Goal: Task Accomplishment & Management: Complete application form

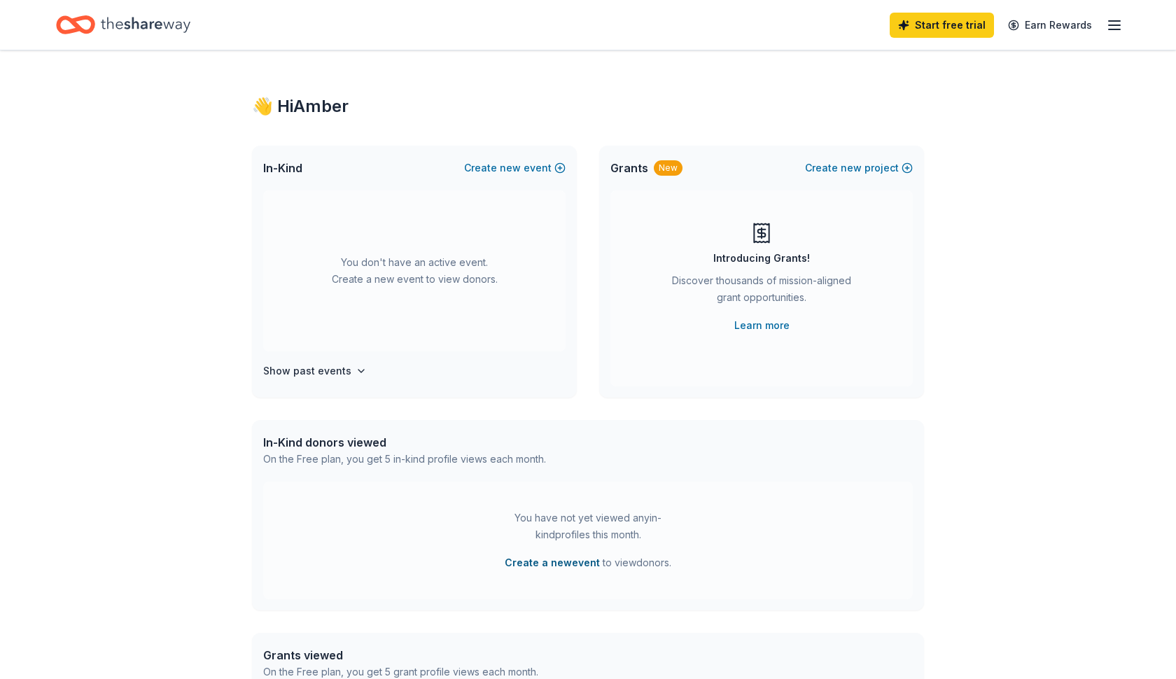
click at [580, 561] on button "Create a new event" at bounding box center [552, 563] width 95 height 17
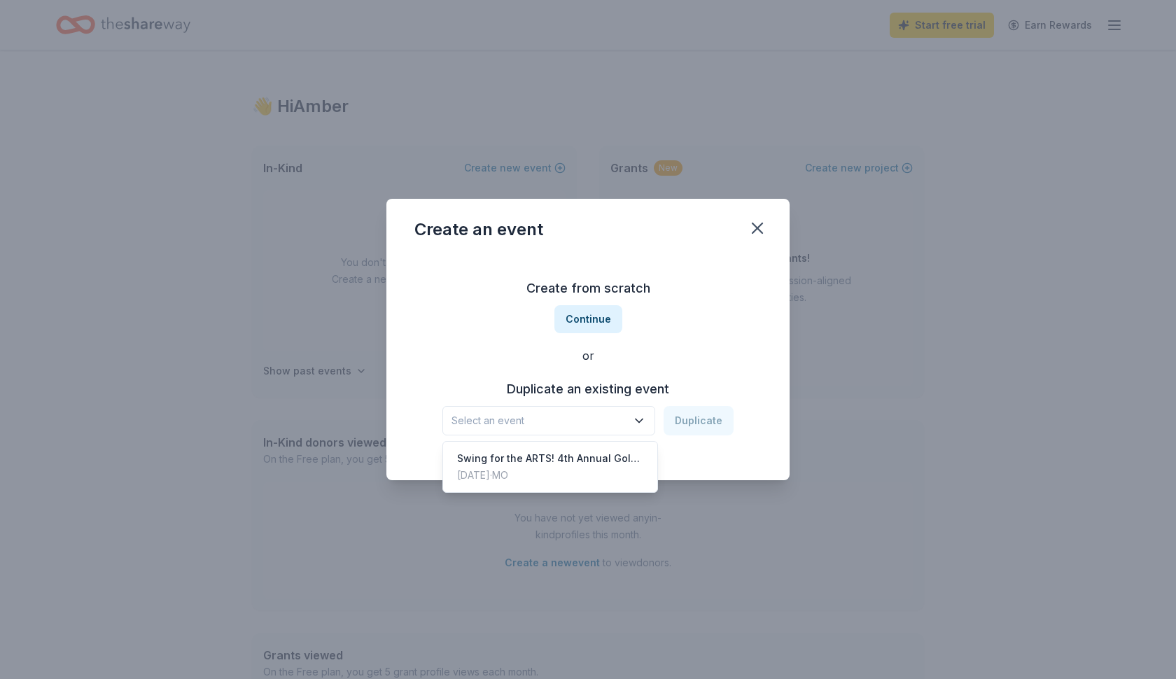
click at [565, 420] on span "Select an event" at bounding box center [539, 420] width 175 height 17
click at [594, 315] on div "Create from scratch Continue or Duplicate an existing event Select an event Dup…" at bounding box center [587, 356] width 347 height 203
click at [605, 421] on span "Select an event" at bounding box center [539, 420] width 175 height 17
click at [566, 460] on div "Swing for the ARTS! 4th Annual Golf Tournament" at bounding box center [550, 458] width 186 height 17
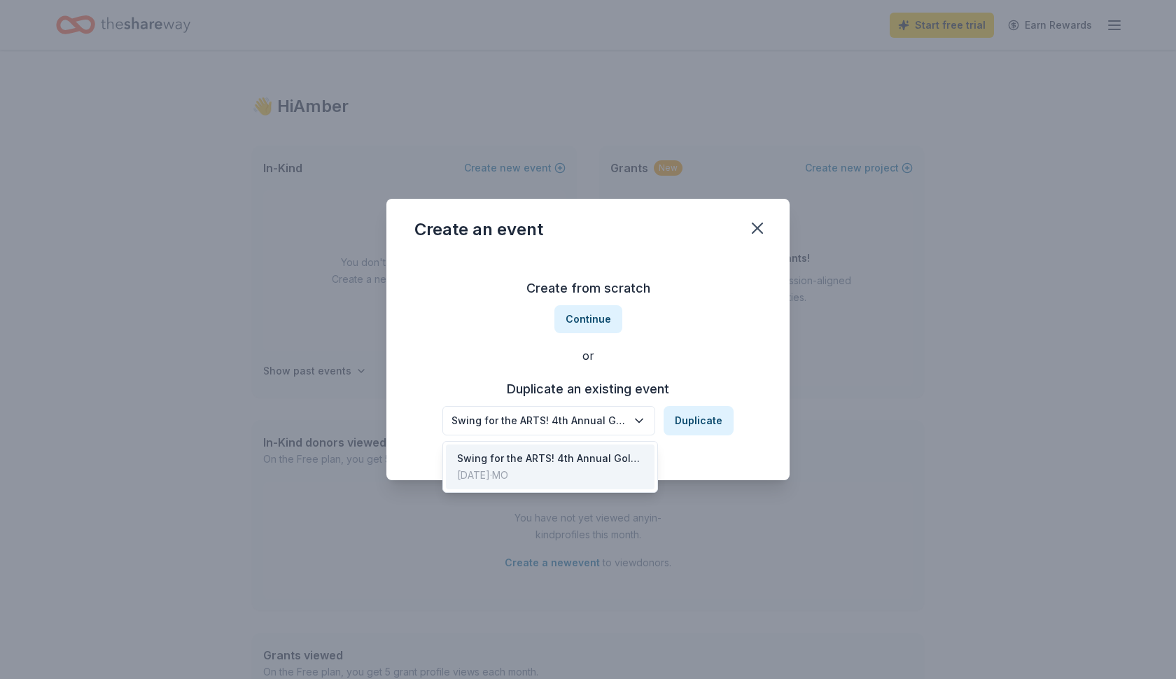
drag, startPoint x: 557, startPoint y: 417, endPoint x: 635, endPoint y: 414, distance: 77.8
click at [557, 417] on div "Swing for the ARTS! 4th Annual Golf Tournament" at bounding box center [539, 420] width 175 height 17
click at [702, 424] on div "Swing for the ARTS! 4th Annual Golf Tournament Duplicate" at bounding box center [587, 420] width 291 height 29
click at [706, 419] on button "Duplicate" at bounding box center [699, 420] width 70 height 29
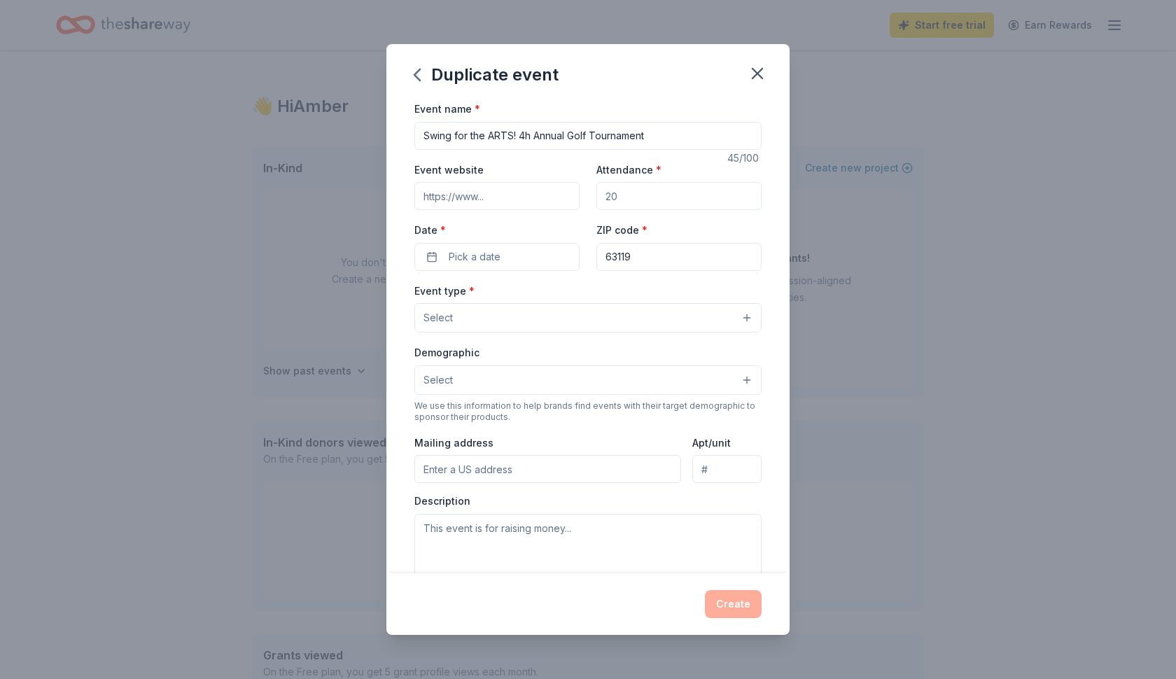
type input "Swing for the ARTS! 4th Annual Golf Tournament"
click at [628, 200] on input "Attendance *" at bounding box center [679, 196] width 165 height 28
type input "200"
click at [524, 252] on button "Pick a date" at bounding box center [496, 257] width 165 height 28
click at [568, 287] on button "Go to next month" at bounding box center [573, 293] width 20 height 20
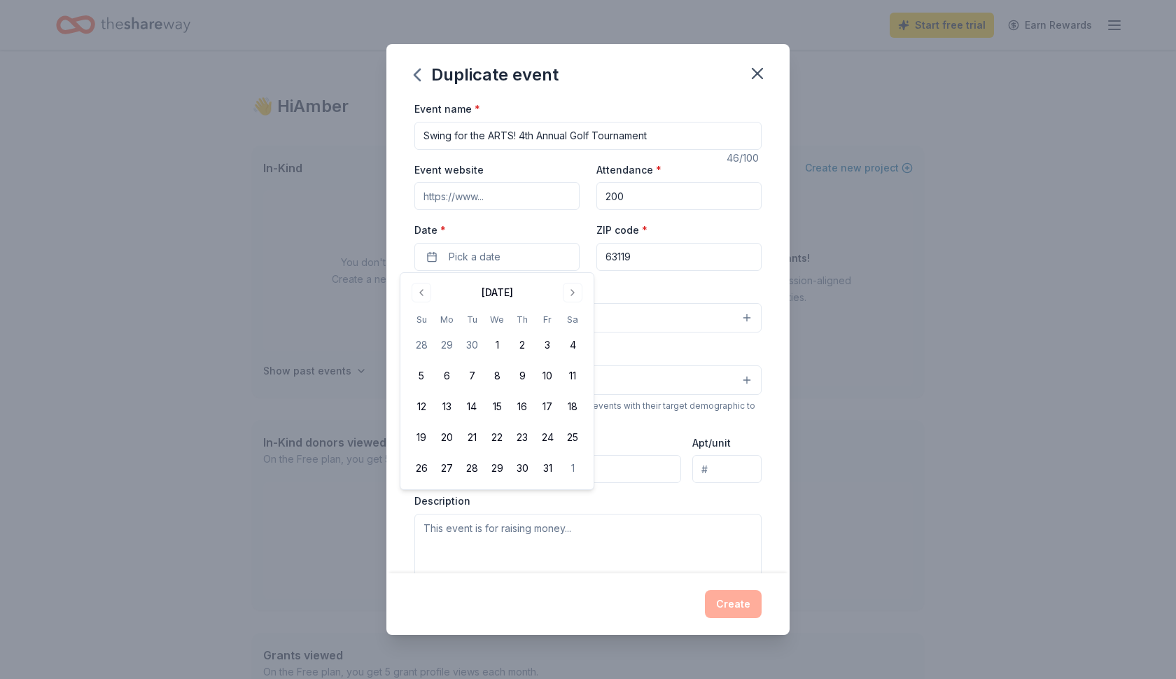
drag, startPoint x: 571, startPoint y: 344, endPoint x: 575, endPoint y: 328, distance: 16.5
click at [571, 340] on button "4" at bounding box center [572, 345] width 25 height 25
click at [640, 282] on div "Event type * Select" at bounding box center [587, 307] width 347 height 51
click at [541, 326] on button "Select" at bounding box center [587, 317] width 347 height 29
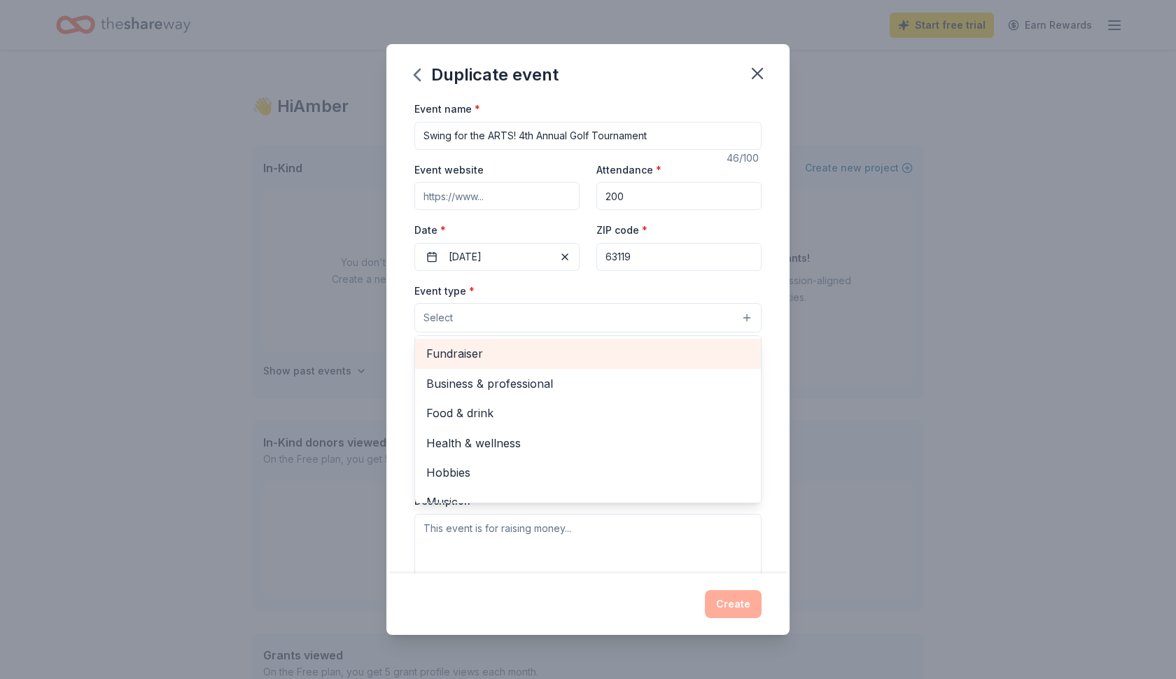
click at [552, 348] on span "Fundraiser" at bounding box center [587, 353] width 323 height 18
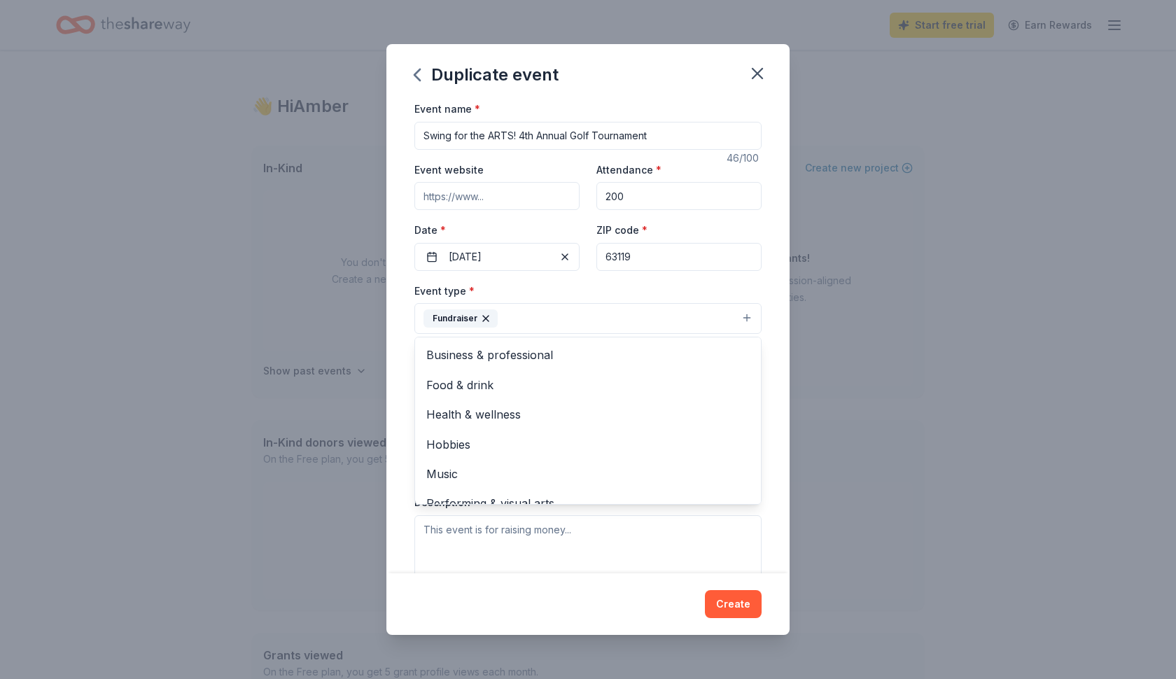
click at [1014, 186] on div "Duplicate event Event name * Swing for the ARTS! 4th Annual Golf Tournament 46 …" at bounding box center [588, 339] width 1176 height 679
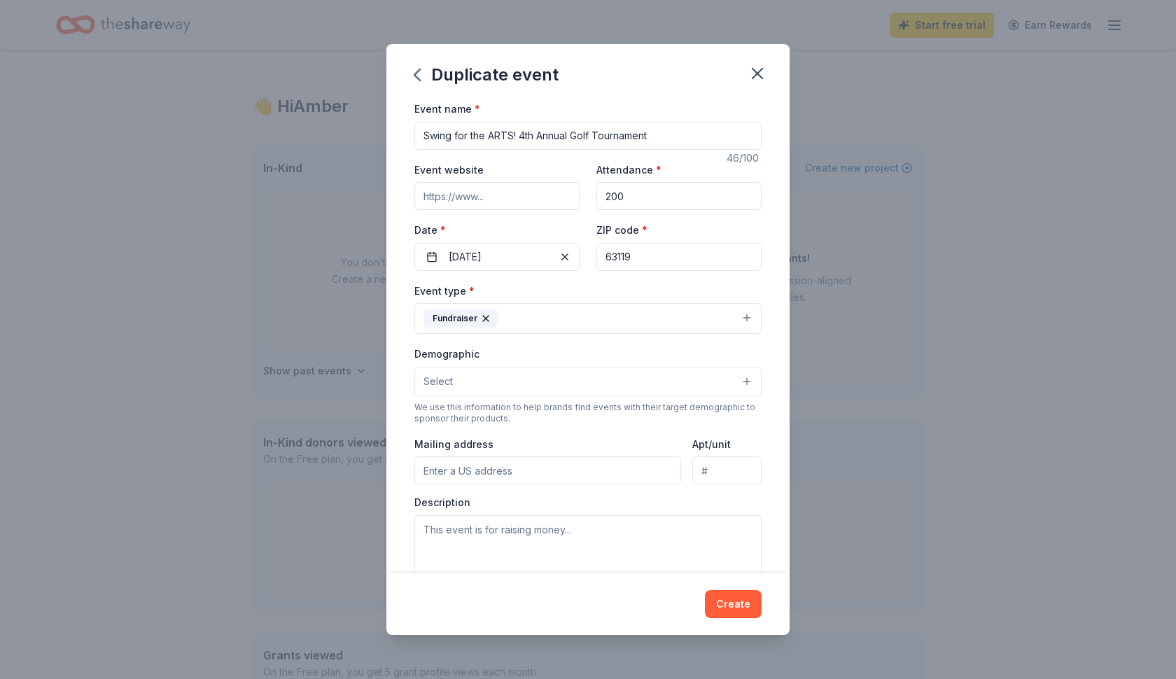
click at [497, 383] on button "Select" at bounding box center [587, 381] width 347 height 29
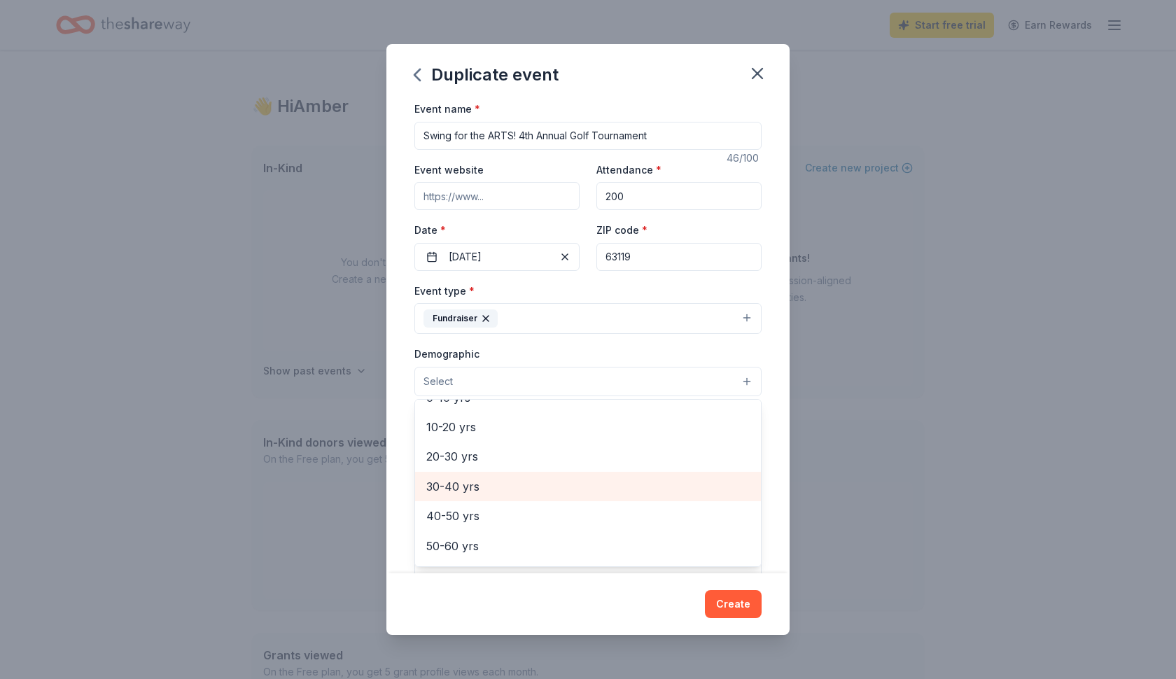
scroll to position [145, 0]
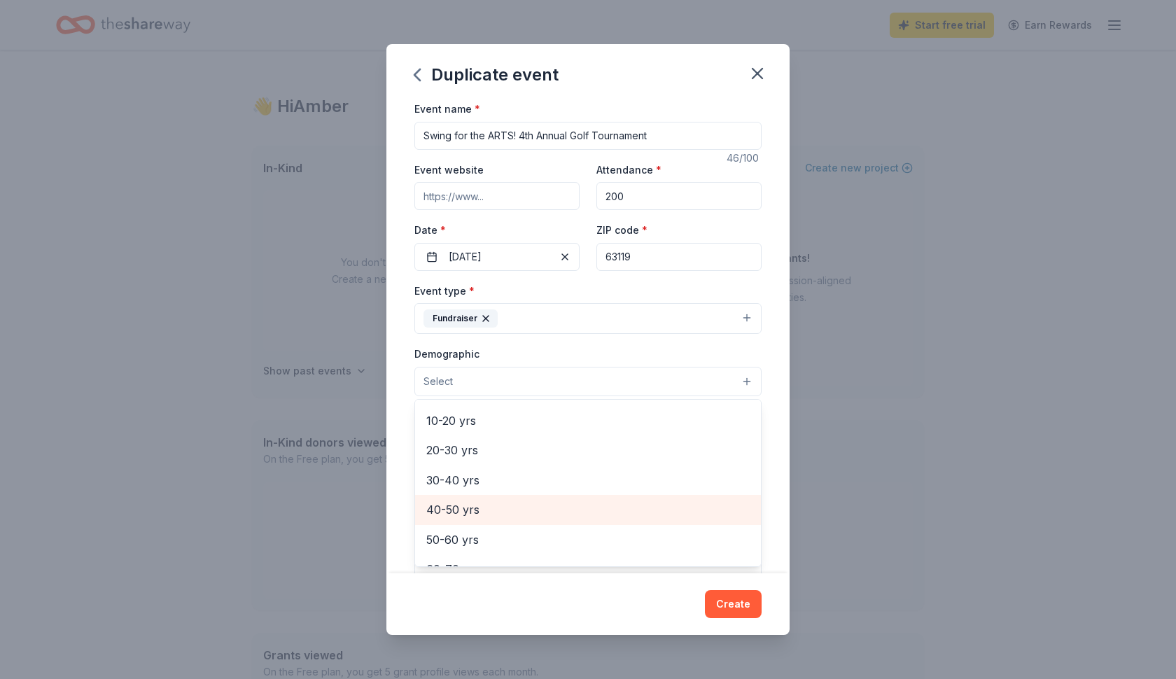
click at [552, 508] on span "40-50 yrs" at bounding box center [587, 510] width 323 height 18
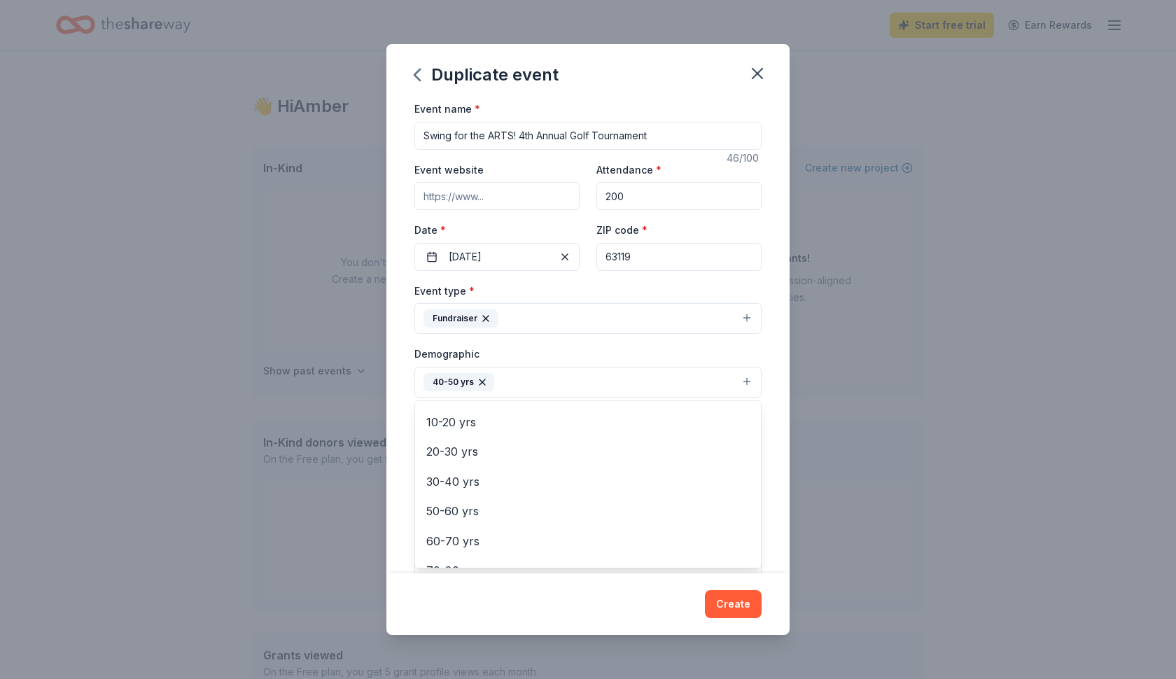
click at [893, 382] on div "Duplicate event Event name * Swing for the ARTS! 4th Annual Golf Tournament 46 …" at bounding box center [588, 339] width 1176 height 679
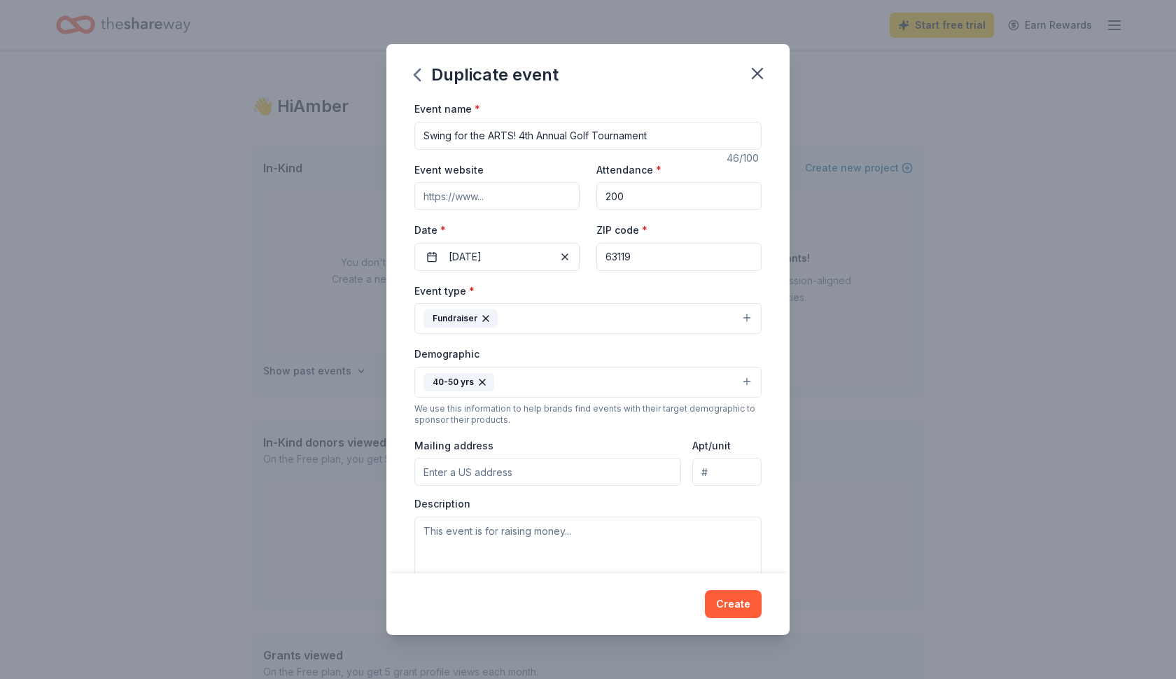
click at [601, 383] on button "40-50 yrs" at bounding box center [587, 382] width 347 height 31
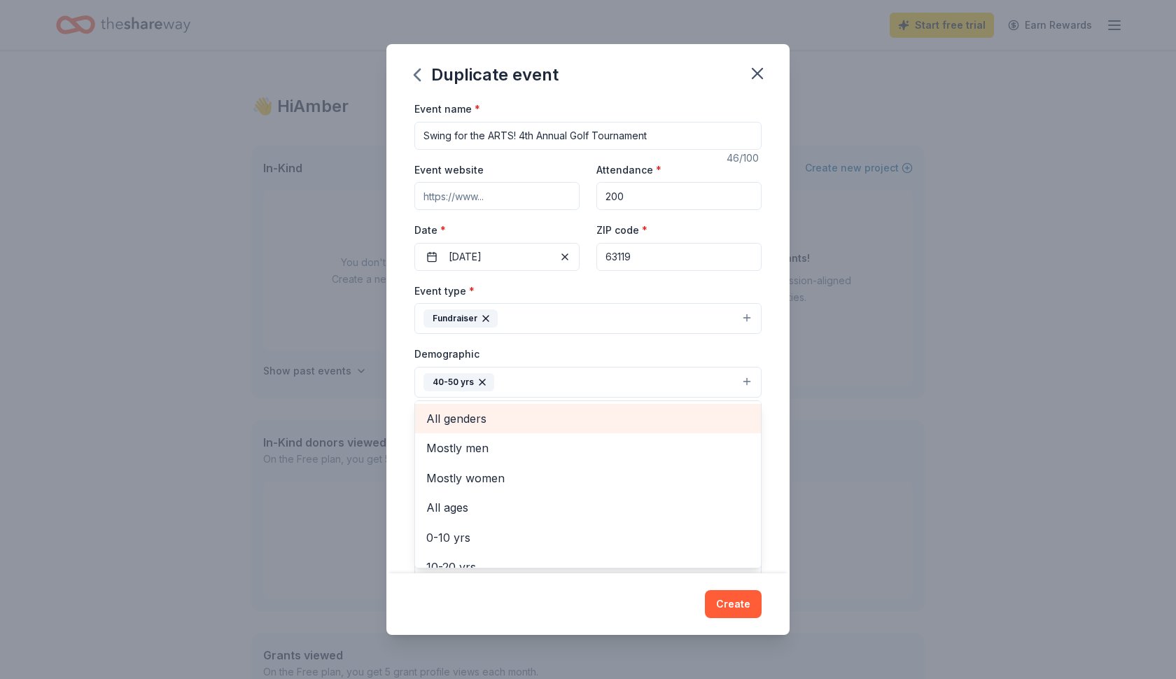
click at [527, 422] on span "All genders" at bounding box center [587, 419] width 323 height 18
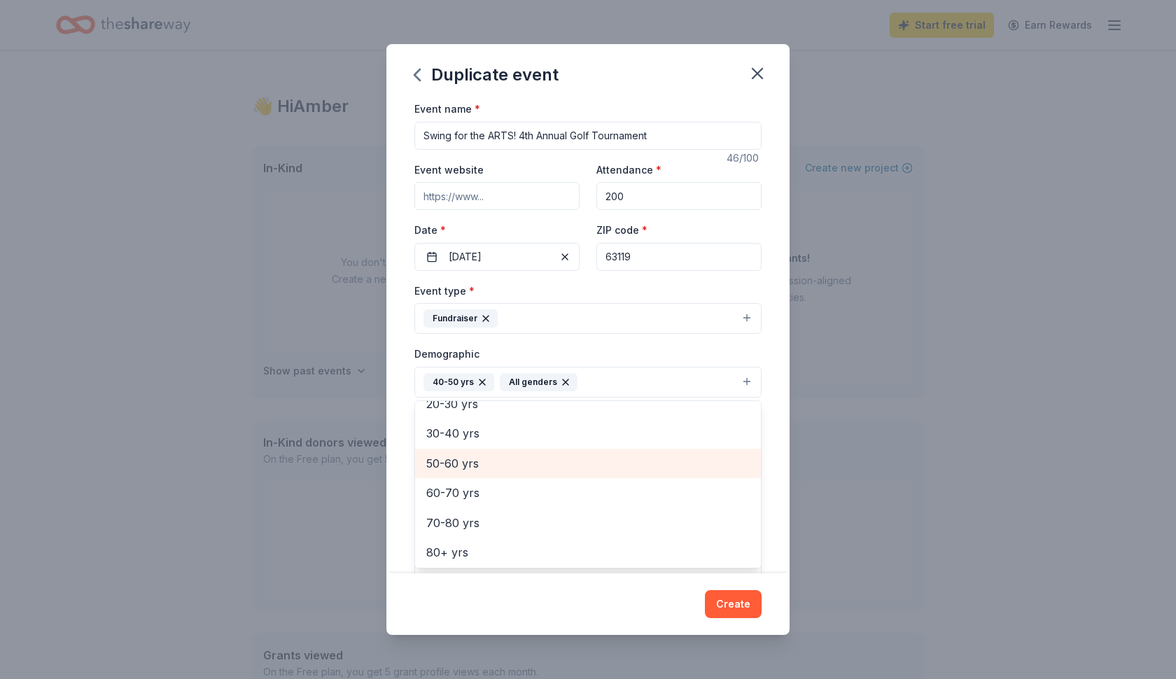
scroll to position [162, 0]
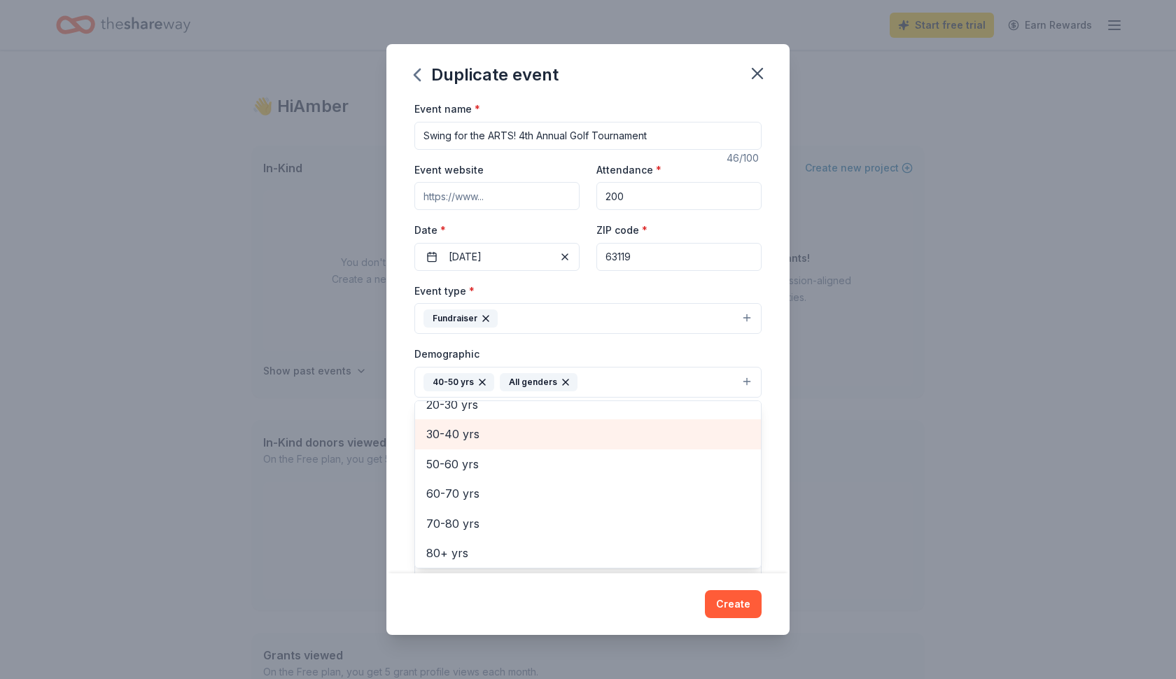
click at [606, 433] on span "30-40 yrs" at bounding box center [587, 434] width 323 height 18
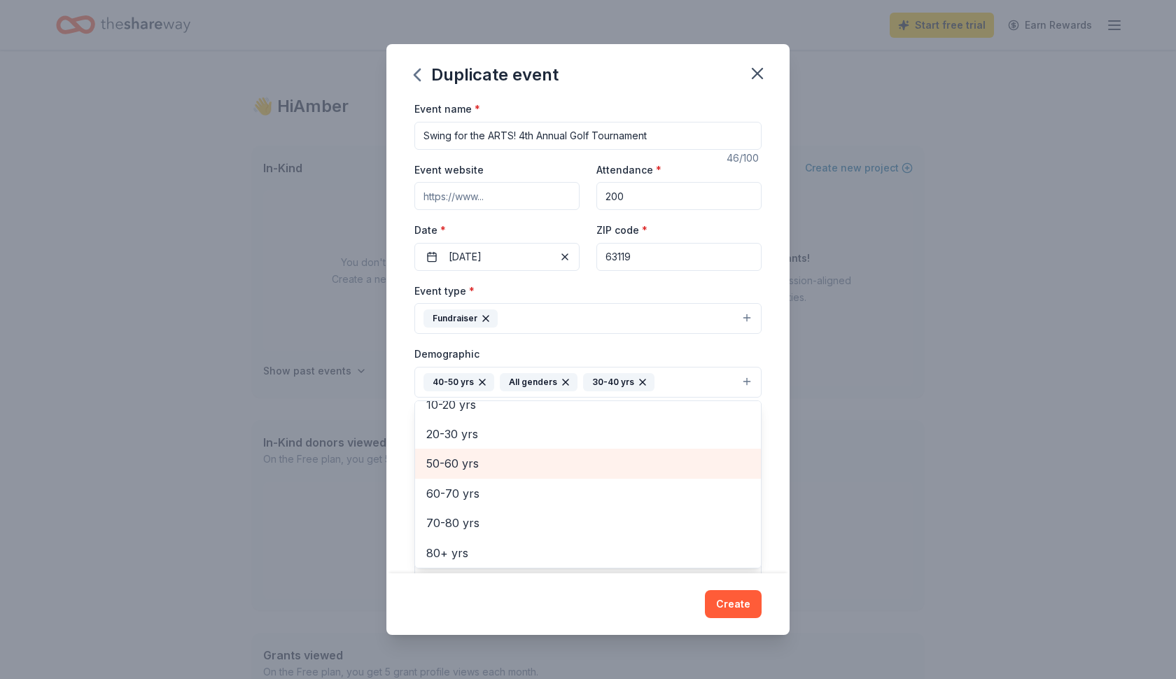
click at [583, 459] on span "50-60 yrs" at bounding box center [587, 463] width 323 height 18
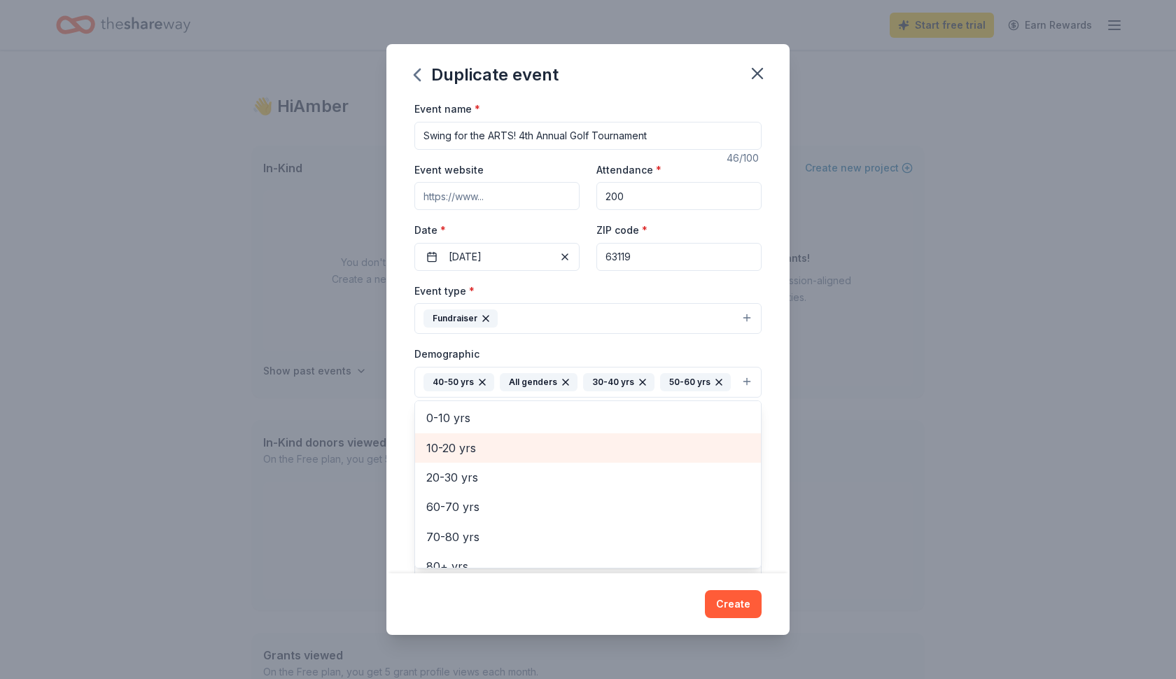
scroll to position [102, 0]
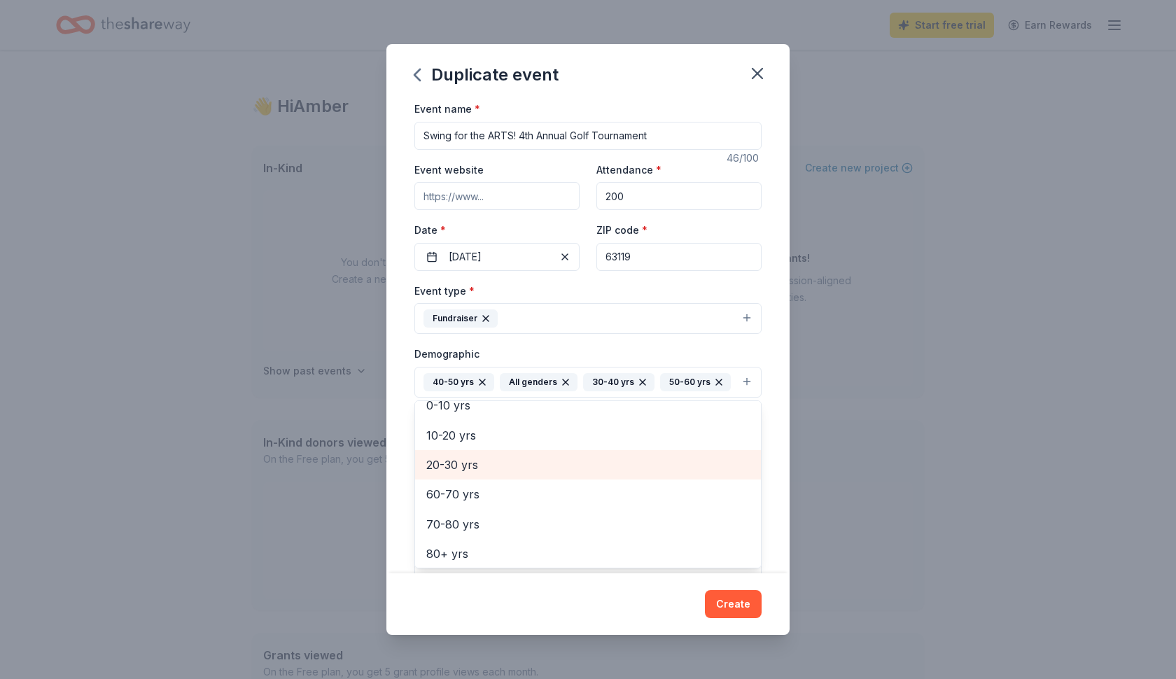
click at [558, 464] on span "20-30 yrs" at bounding box center [587, 465] width 323 height 18
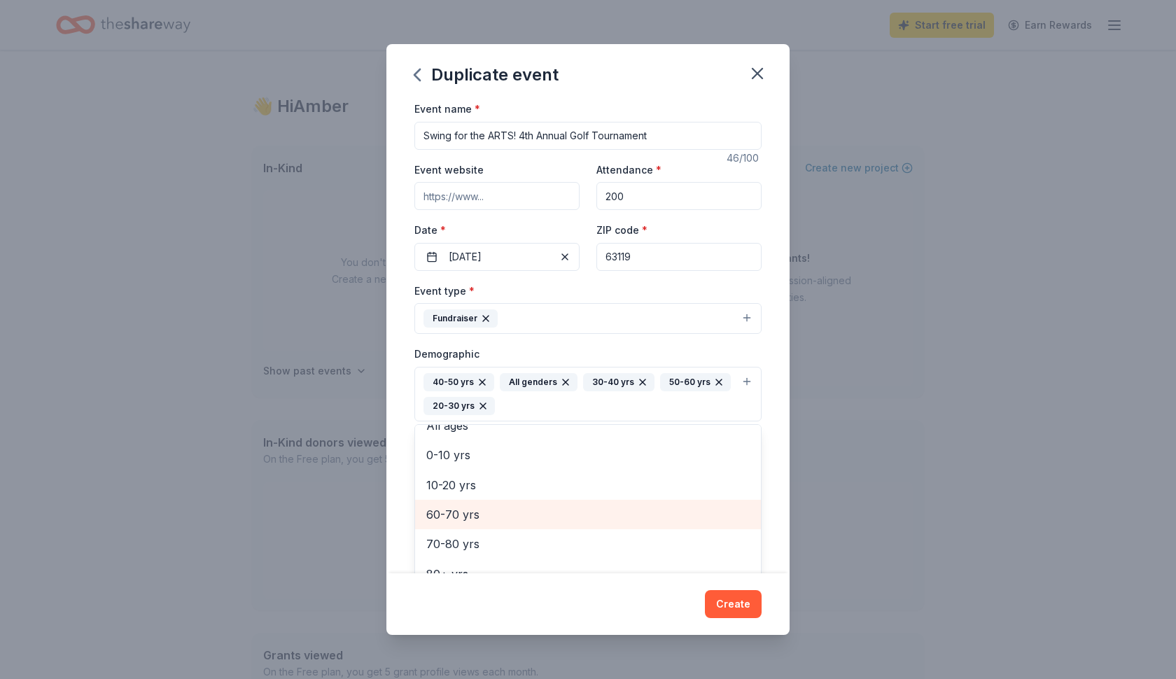
scroll to position [74, 0]
click at [979, 404] on div "Duplicate event Event name * Swing for the ARTS! 4th Annual Golf Tournament 46 …" at bounding box center [588, 339] width 1176 height 679
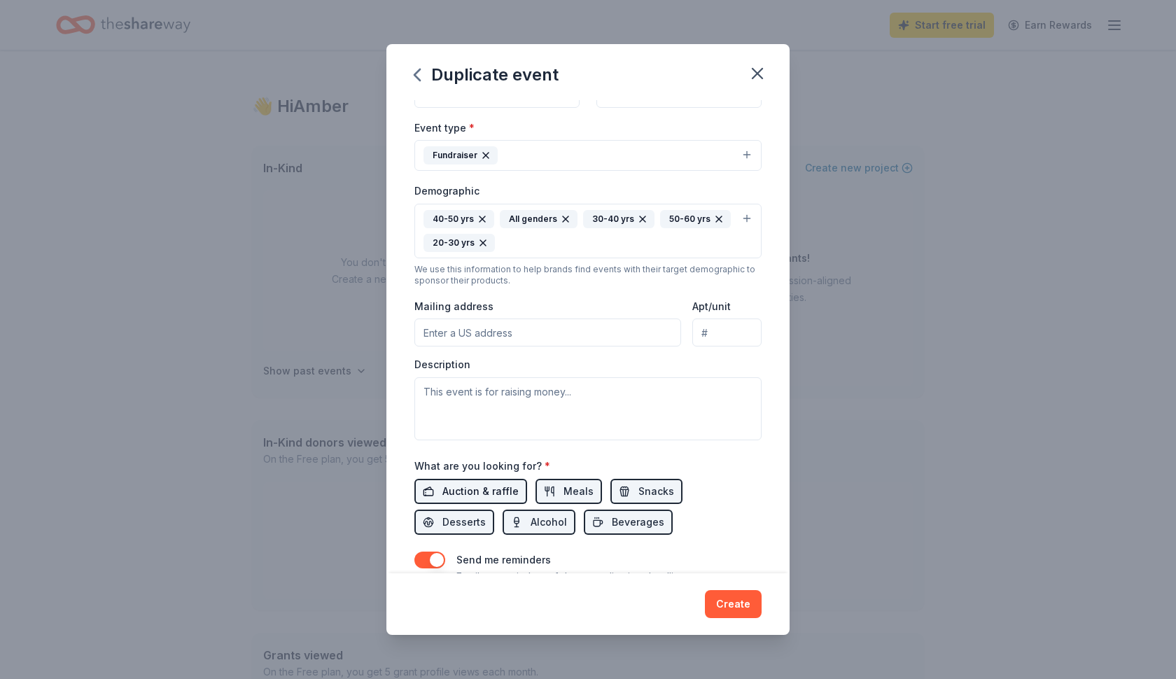
scroll to position [165, 0]
click at [496, 484] on span "Auction & raffle" at bounding box center [480, 490] width 76 height 17
click at [639, 485] on span "Snacks" at bounding box center [657, 490] width 36 height 17
click at [503, 518] on button "Alcohol" at bounding box center [539, 520] width 73 height 25
click at [584, 519] on button "Beverages" at bounding box center [628, 520] width 89 height 25
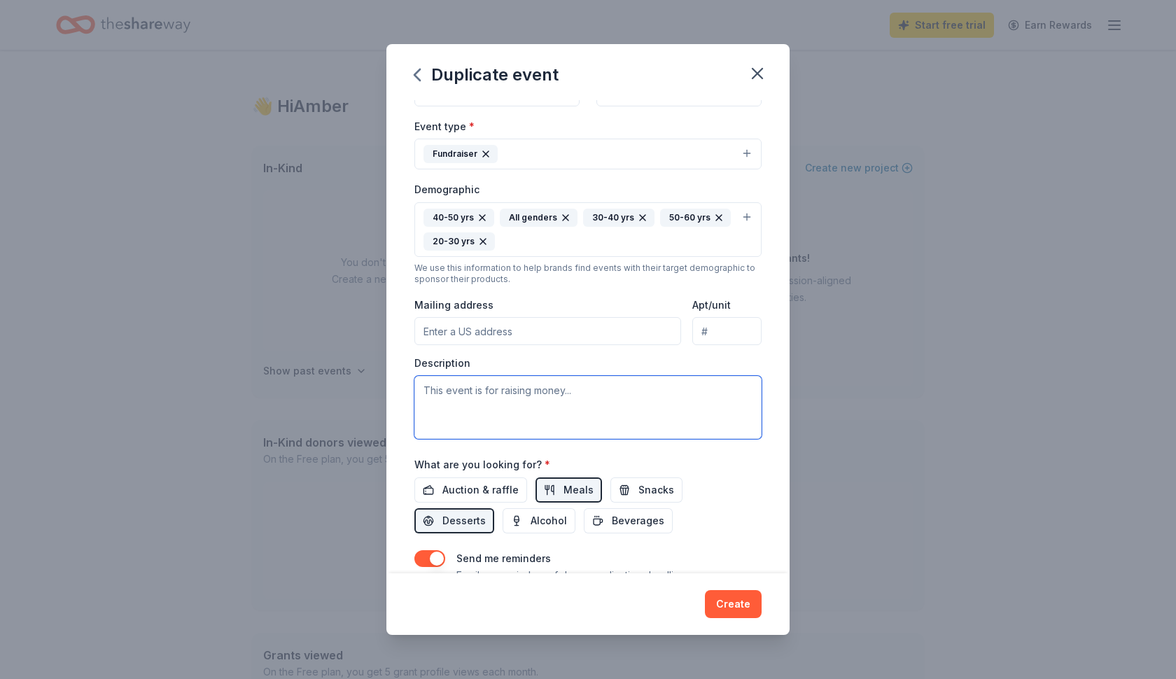
click at [461, 424] on textarea at bounding box center [587, 407] width 347 height 63
click at [427, 386] on textarea at bounding box center [587, 407] width 347 height 63
paste textarea "The [PERSON_NAME] Trade Scholarship (ARTS) is a 501c3 organization providing ne…"
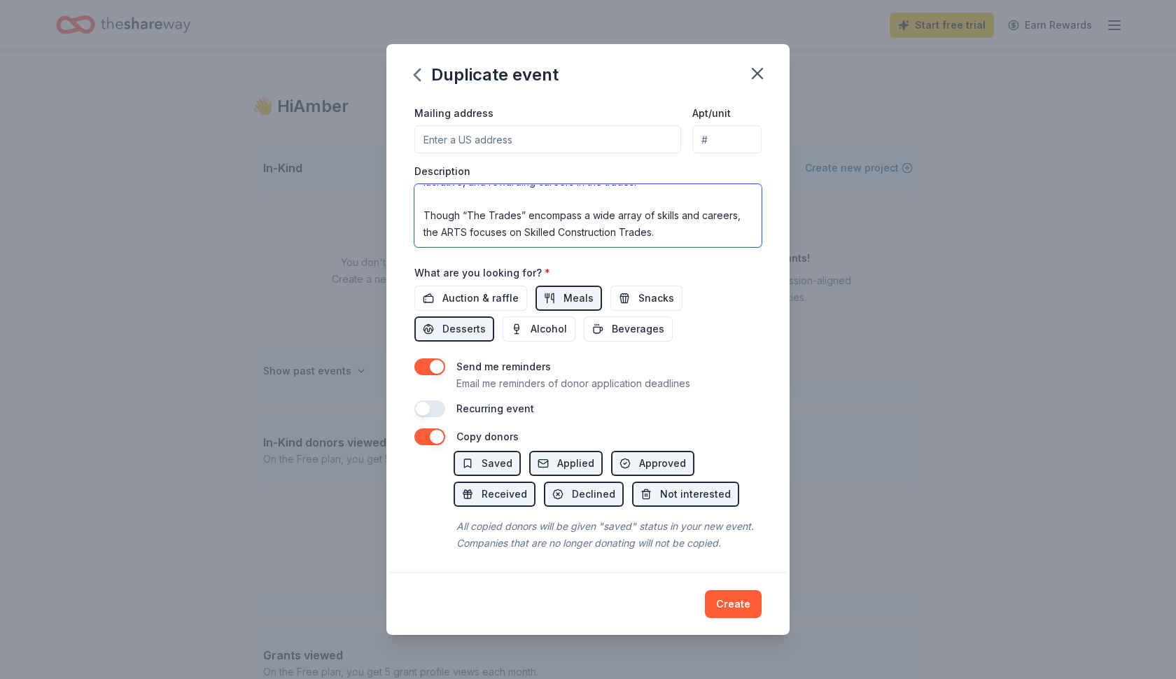
scroll to position [185, 0]
type textarea "The [PERSON_NAME] Trade Scholarship (ARTS) is a 501c3 organization providing ne…"
click at [730, 604] on button "Create" at bounding box center [733, 604] width 57 height 28
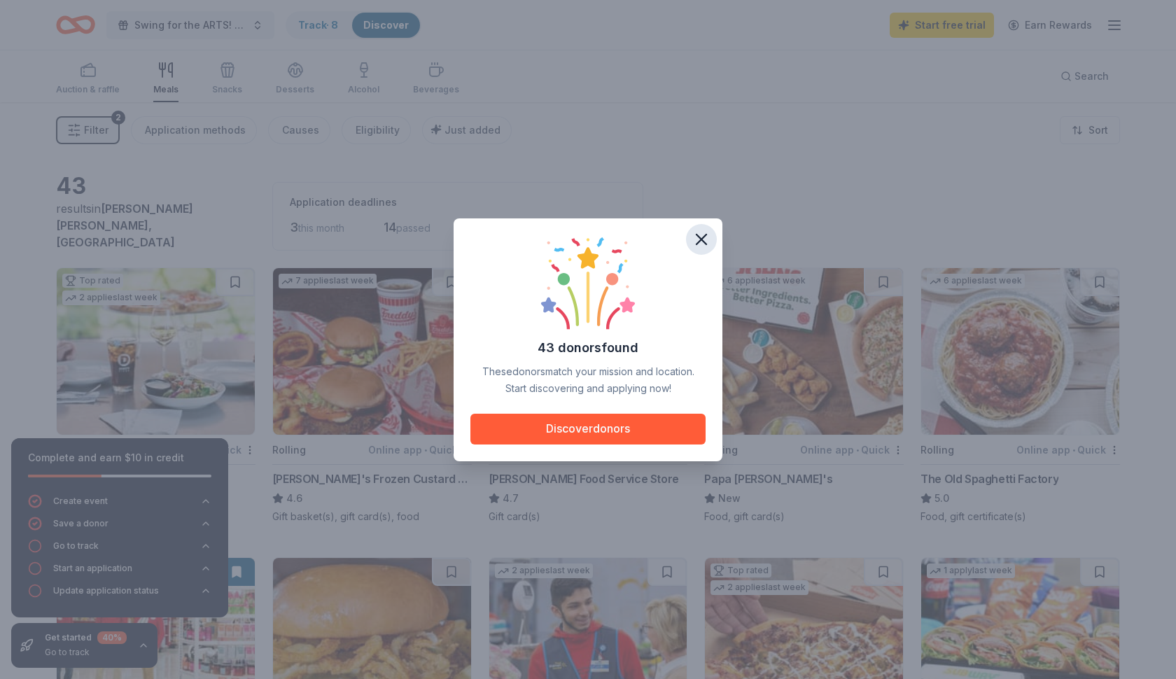
click at [695, 236] on icon "button" at bounding box center [702, 240] width 20 height 20
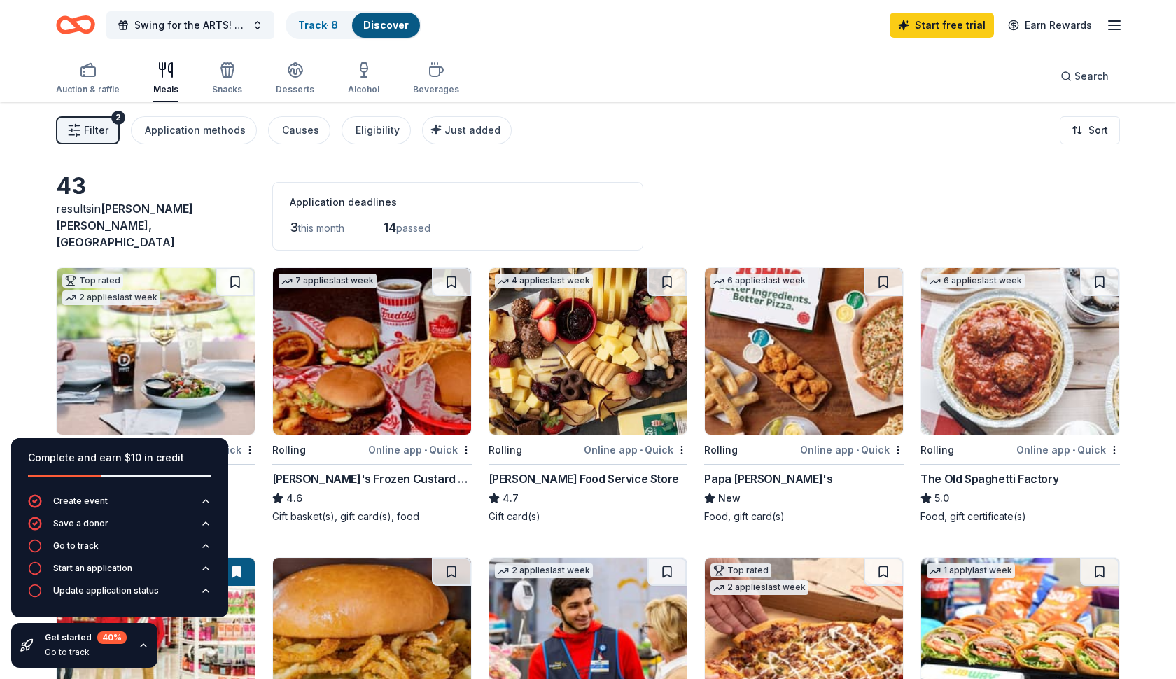
click at [812, 179] on div "43 results in Webster Groves, MO Application deadlines 3 this month 14 passed" at bounding box center [588, 211] width 1064 height 78
click at [97, 88] on div "Auction & raffle" at bounding box center [88, 89] width 64 height 11
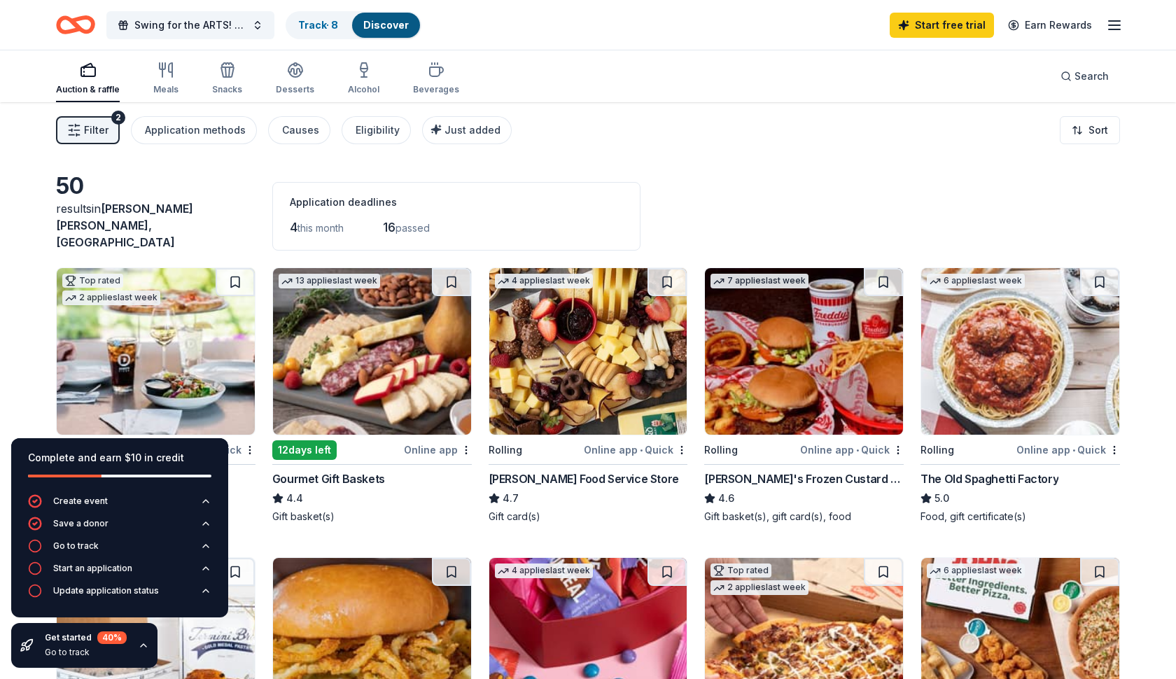
drag, startPoint x: 159, startPoint y: 456, endPoint x: 169, endPoint y: 451, distance: 11.6
click at [158, 456] on div "Complete and earn $10 in credit" at bounding box center [119, 457] width 183 height 17
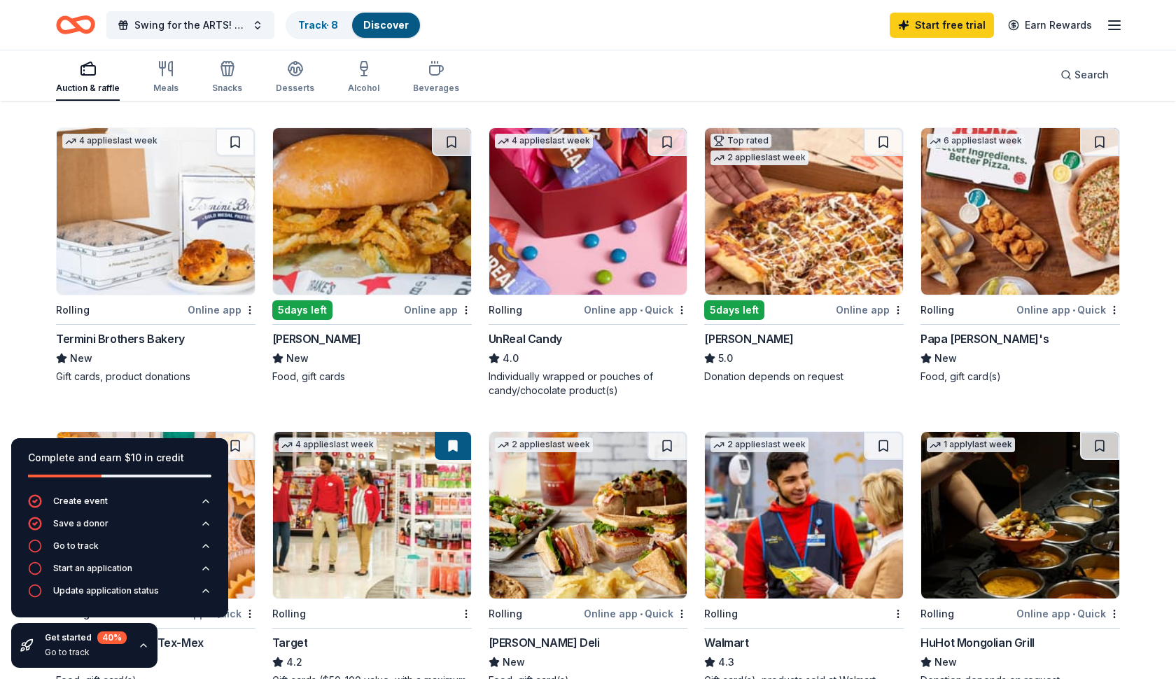
scroll to position [431, 0]
click at [84, 71] on icon "button" at bounding box center [88, 68] width 17 height 17
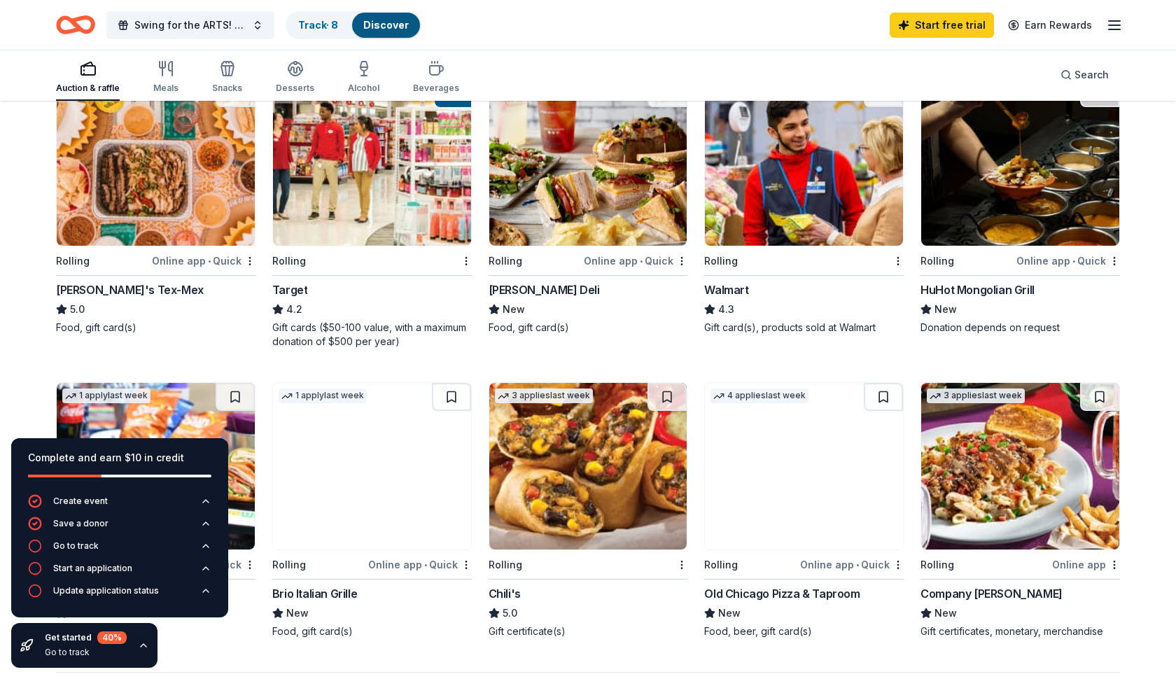
scroll to position [811, 0]
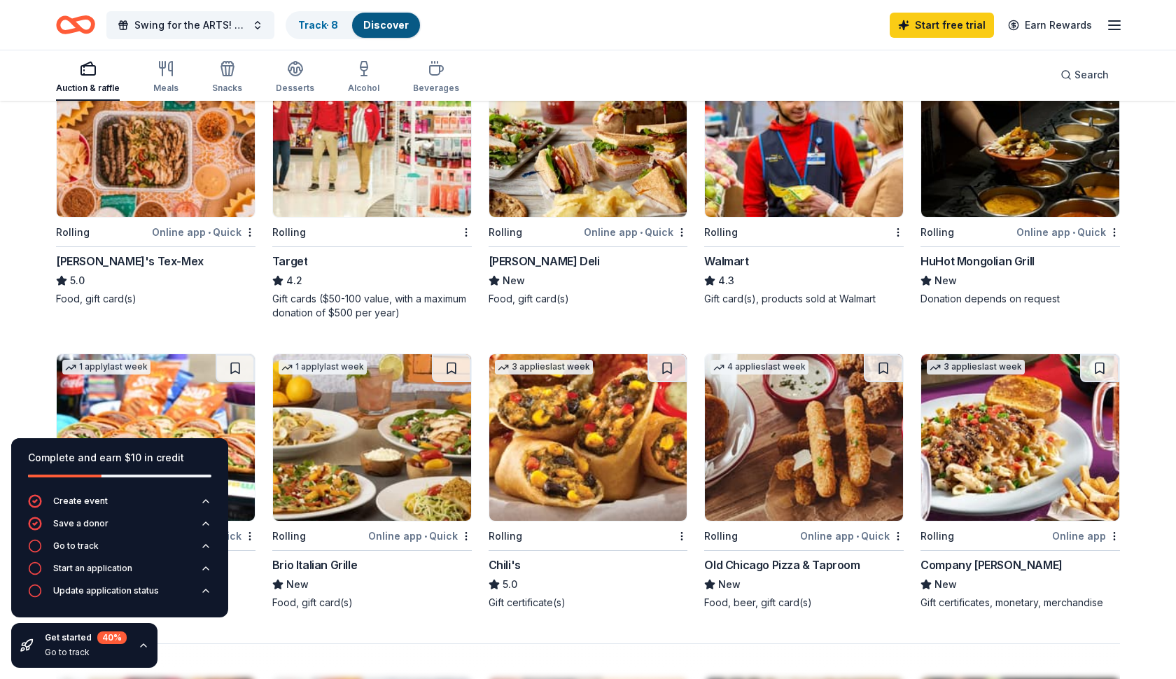
click at [142, 646] on icon "button" at bounding box center [143, 645] width 11 height 11
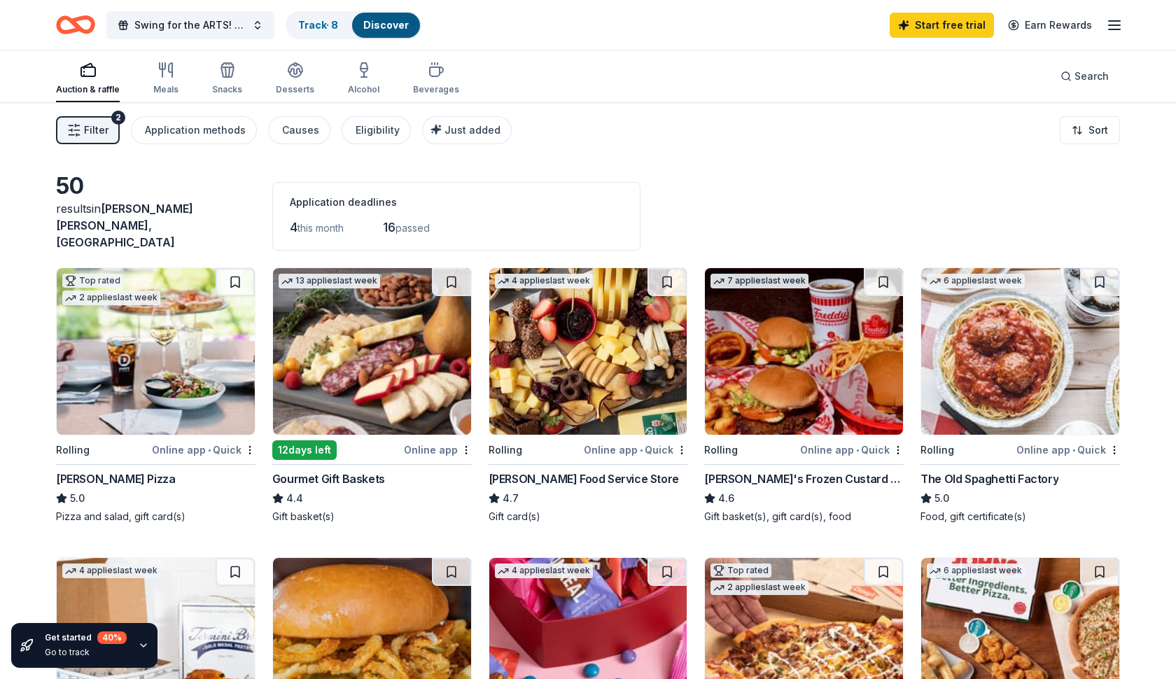
scroll to position [0, 0]
click at [85, 130] on span "Filter" at bounding box center [96, 130] width 25 height 17
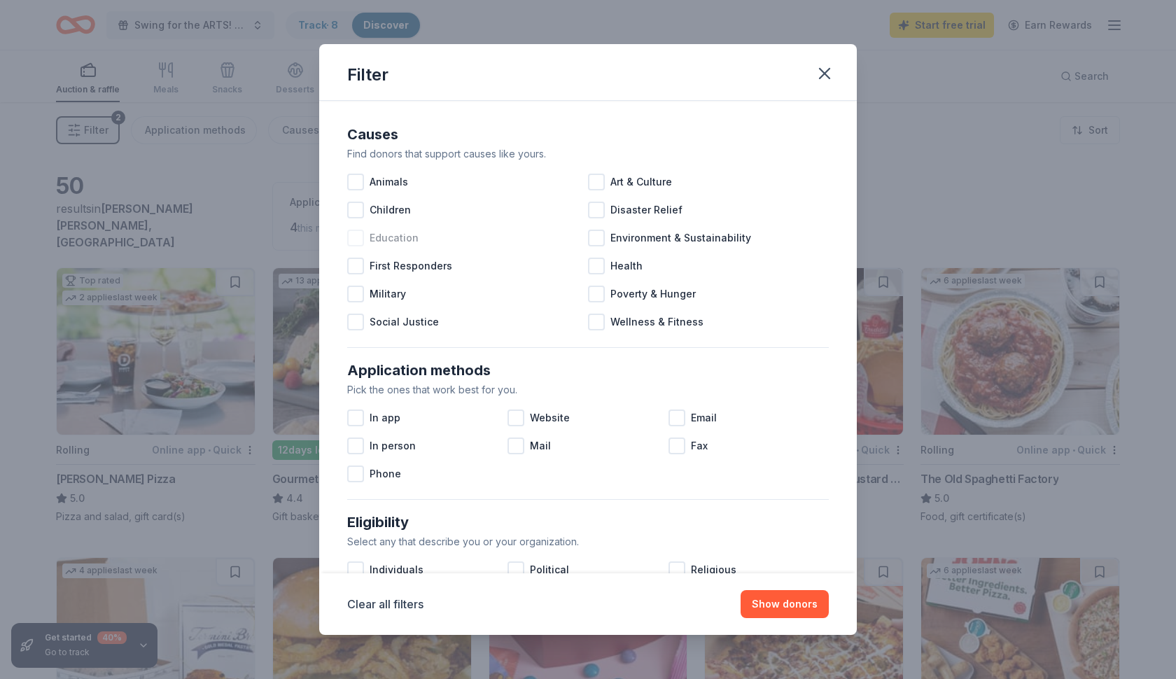
scroll to position [34, 0]
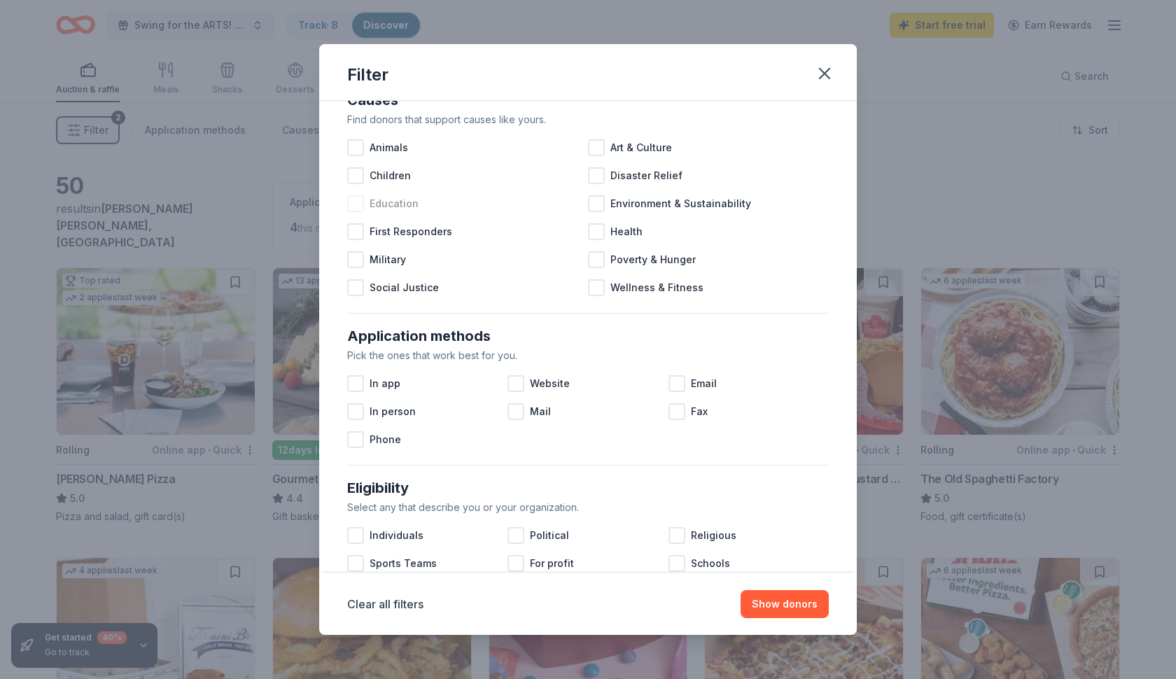
click at [356, 203] on div at bounding box center [355, 203] width 17 height 17
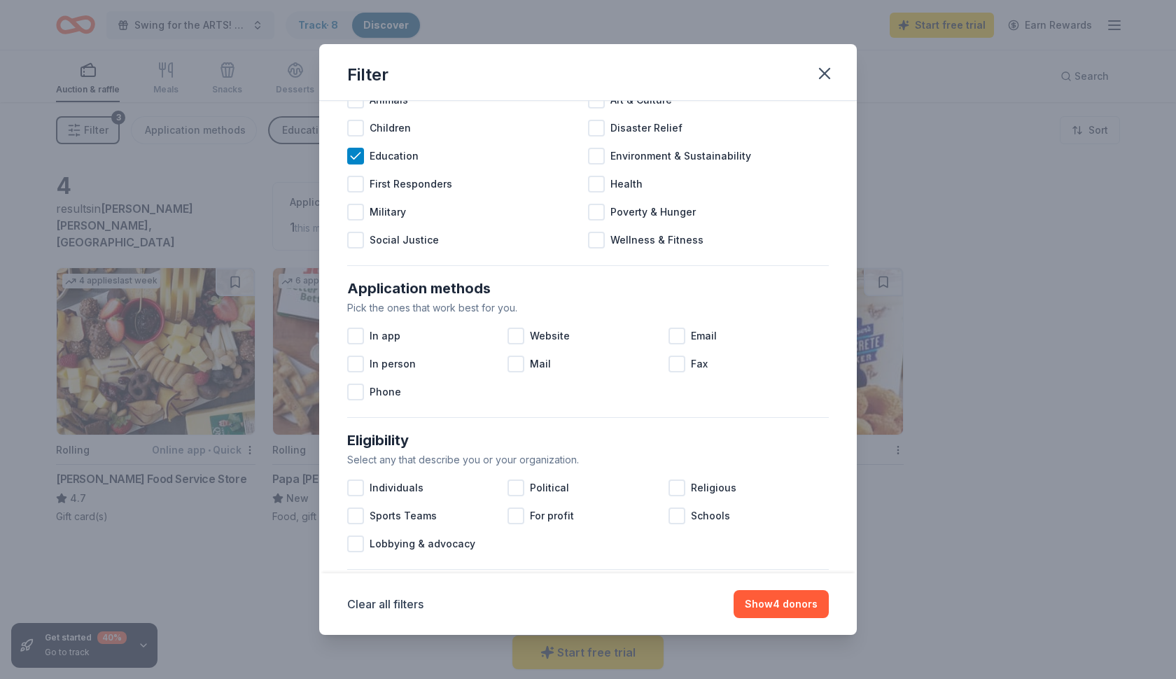
scroll to position [195, 0]
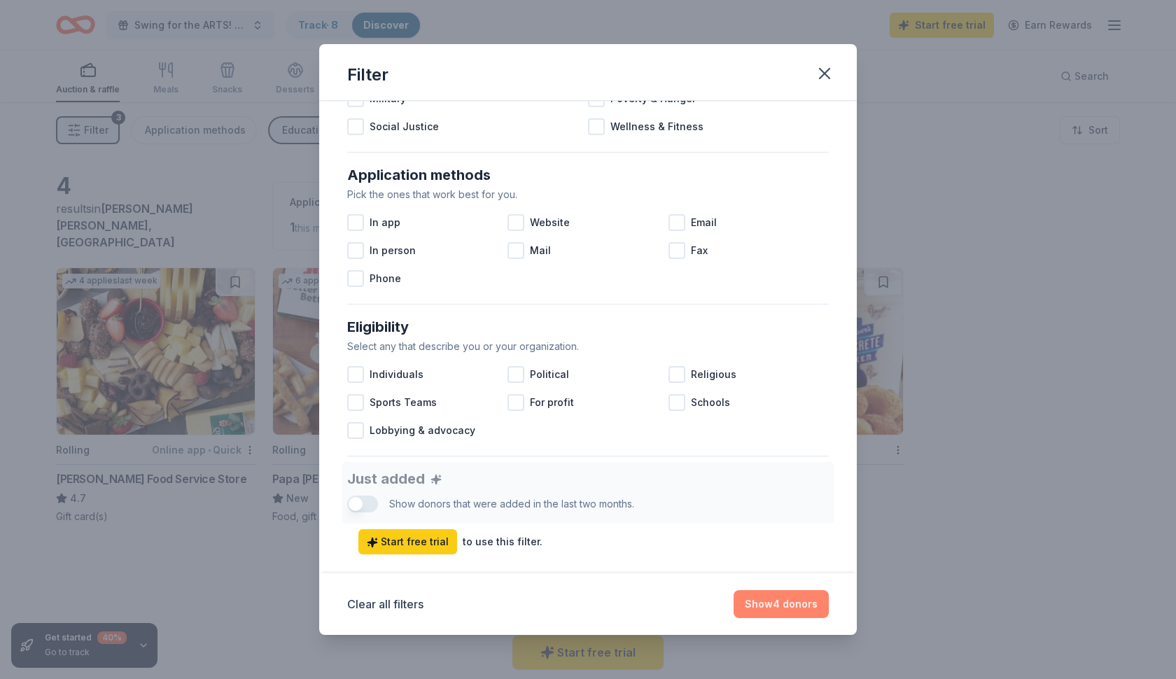
click at [792, 604] on button "Show 4 donors" at bounding box center [781, 604] width 95 height 28
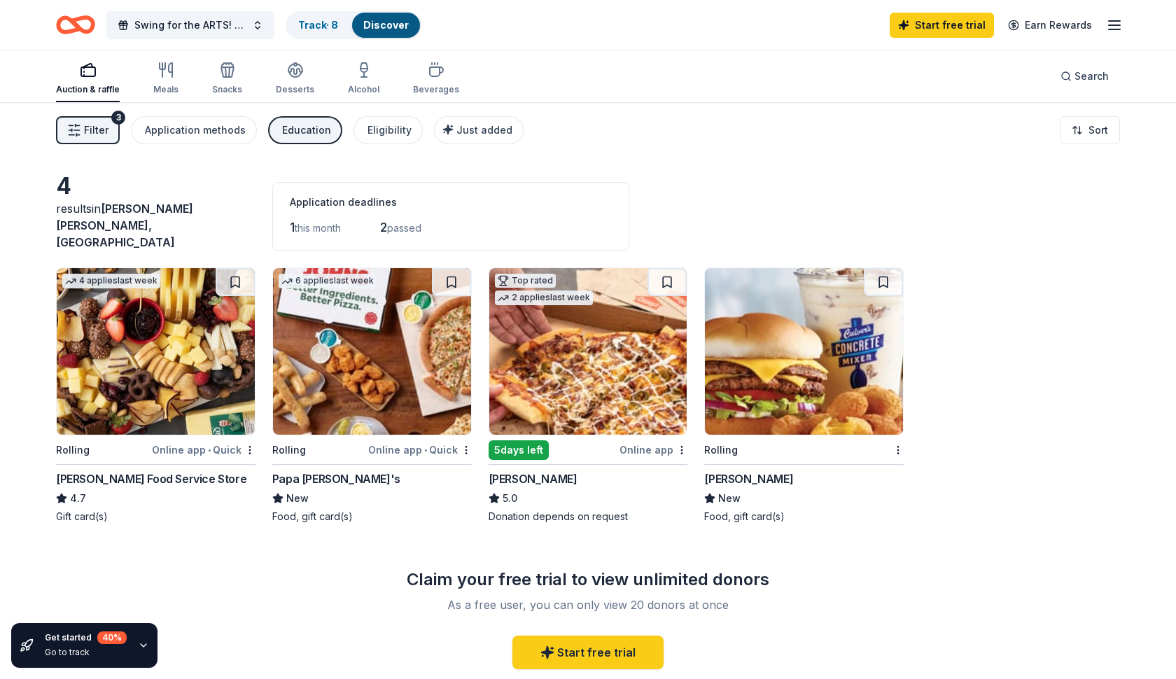
scroll to position [0, 0]
click at [1096, 26] on link "Earn Rewards" at bounding box center [1050, 25] width 101 height 25
click at [1120, 27] on icon "button" at bounding box center [1114, 25] width 17 height 17
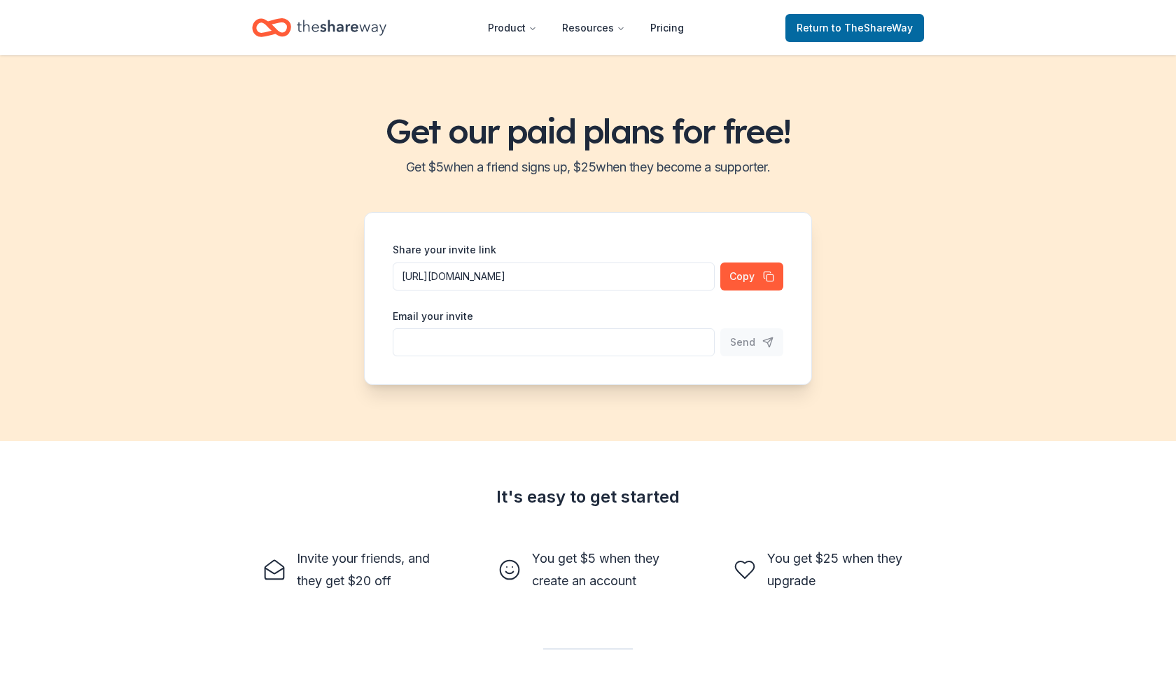
click at [965, 302] on div "Get our paid plans for free! Get $ 5 when a friend signs up, $ 25 when they bec…" at bounding box center [588, 248] width 1176 height 386
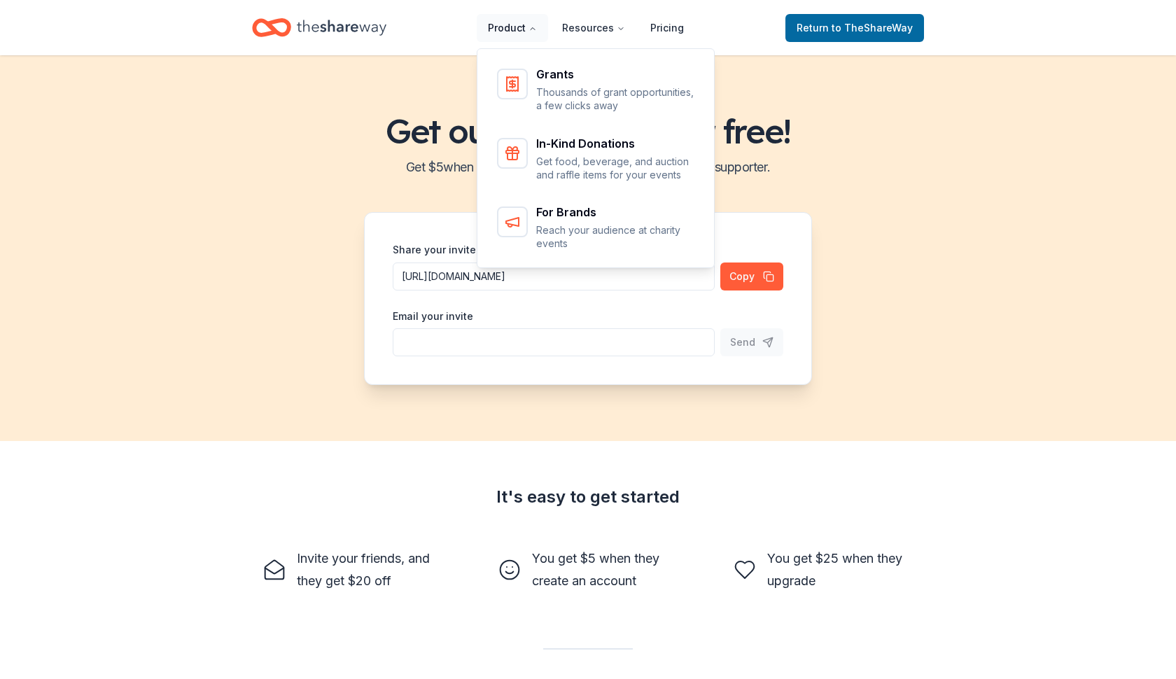
click at [515, 25] on button "Product" at bounding box center [512, 28] width 71 height 28
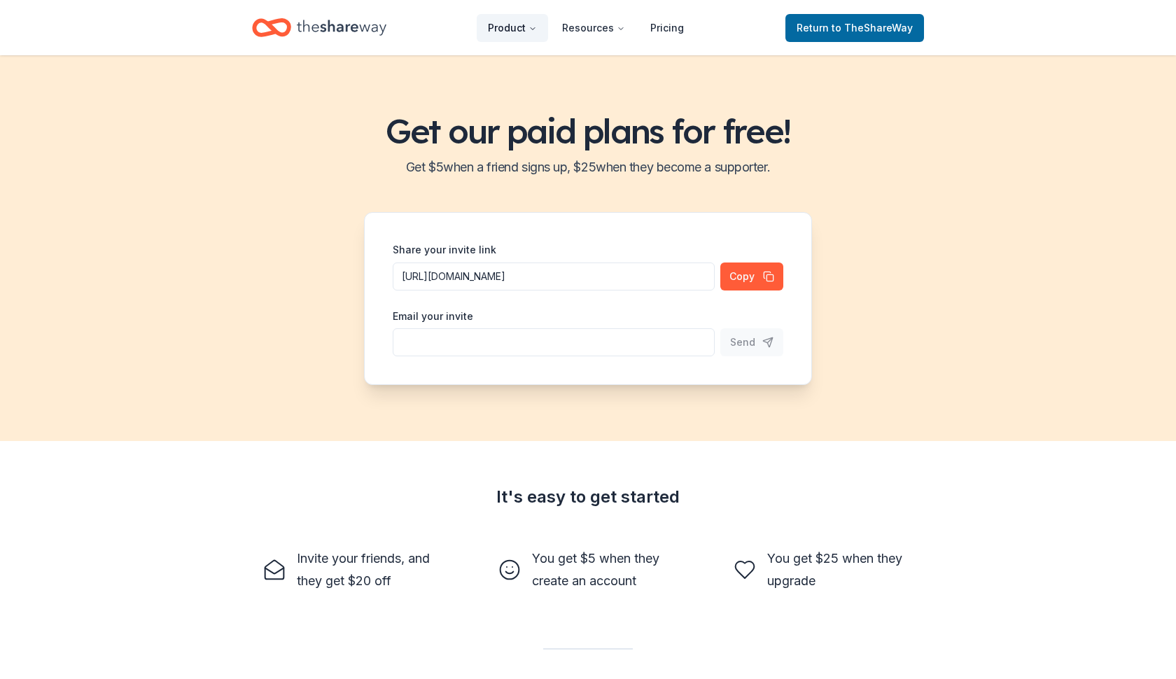
click at [516, 24] on button "Product" at bounding box center [512, 28] width 71 height 28
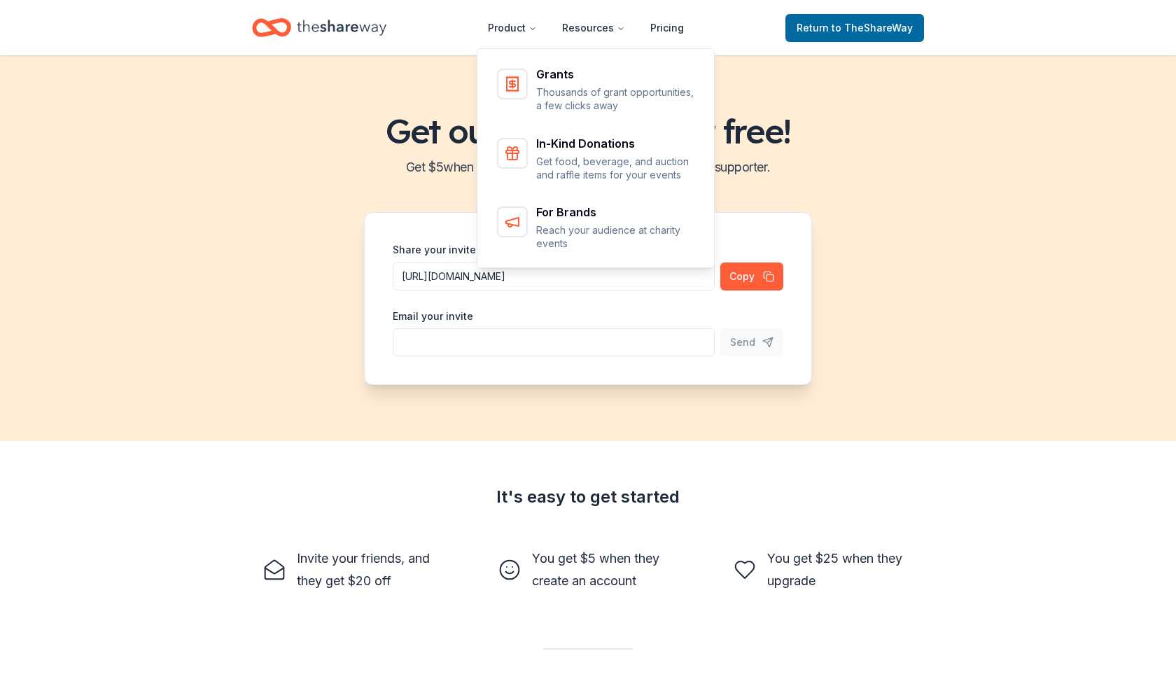
drag, startPoint x: 1131, startPoint y: 263, endPoint x: 1115, endPoint y: 210, distance: 55.6
click at [1131, 263] on div "Get our paid plans for free! Get $ 5 when a friend signs up, $ 25 when they bec…" at bounding box center [588, 248] width 1176 height 386
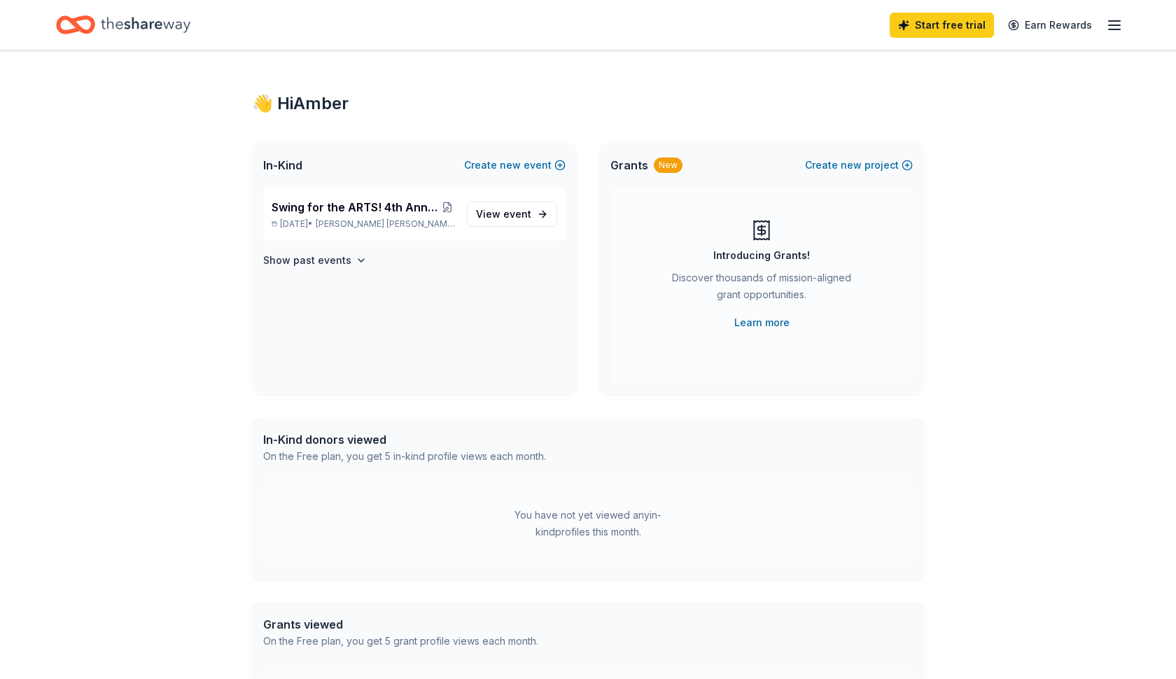
scroll to position [9, 0]
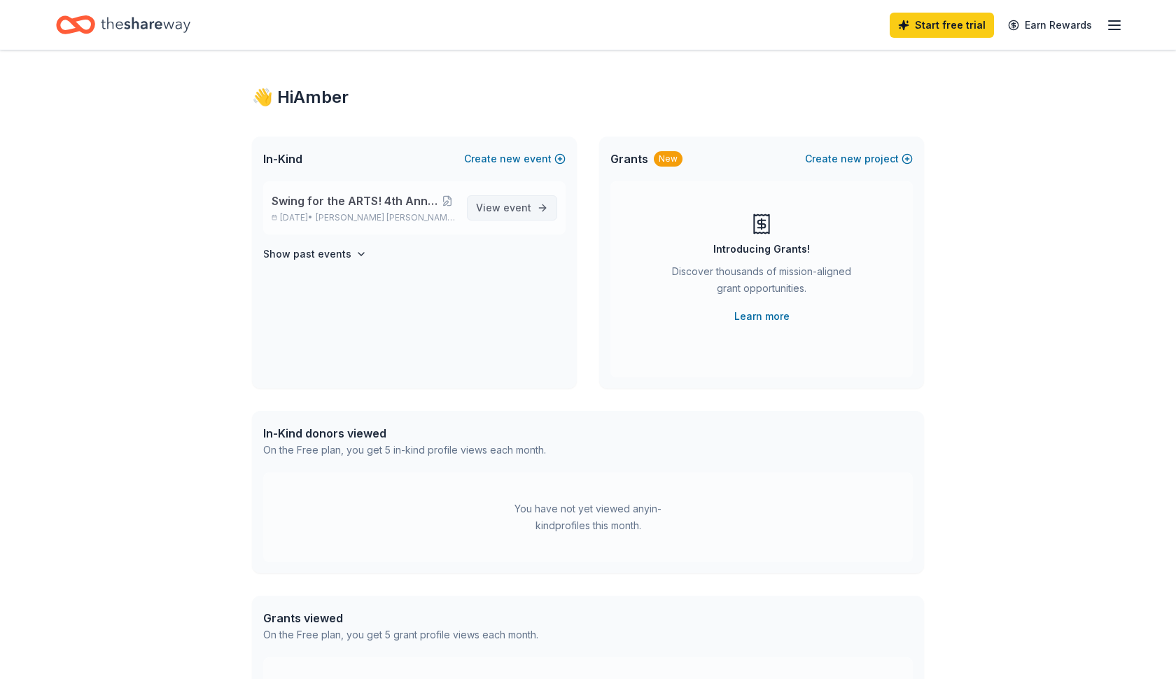
click at [495, 207] on span "View event" at bounding box center [503, 208] width 55 height 17
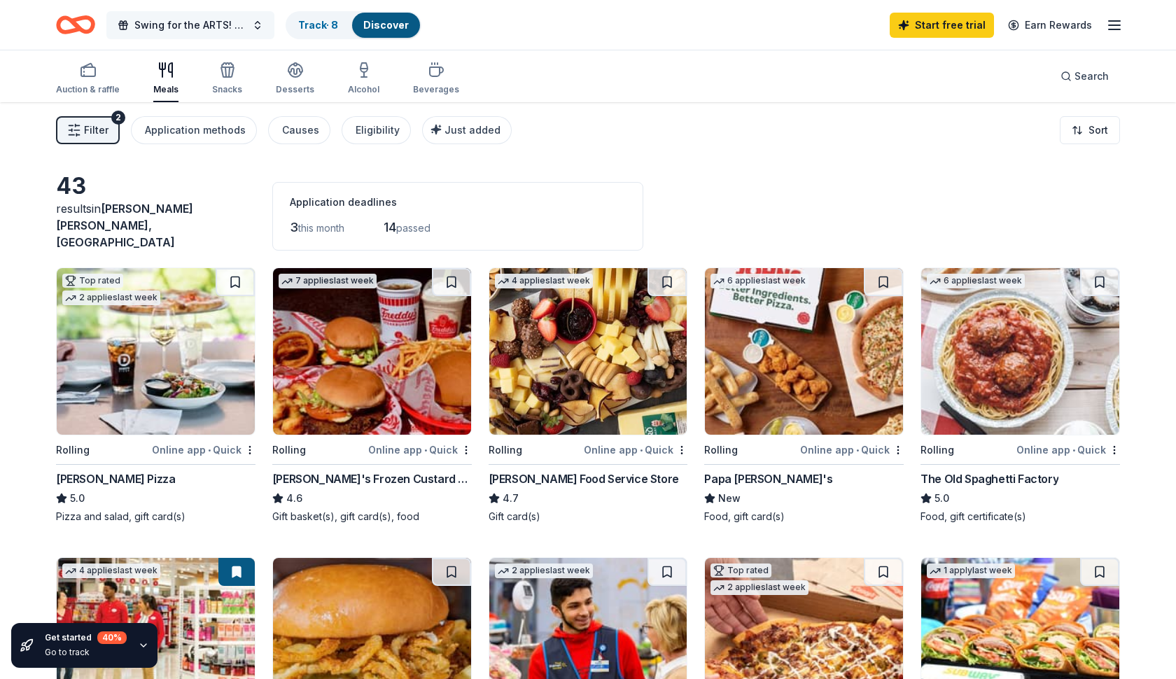
click at [196, 25] on span "Swing for the ARTS! 4th Annual Golf Tournament" at bounding box center [190, 25] width 112 height 17
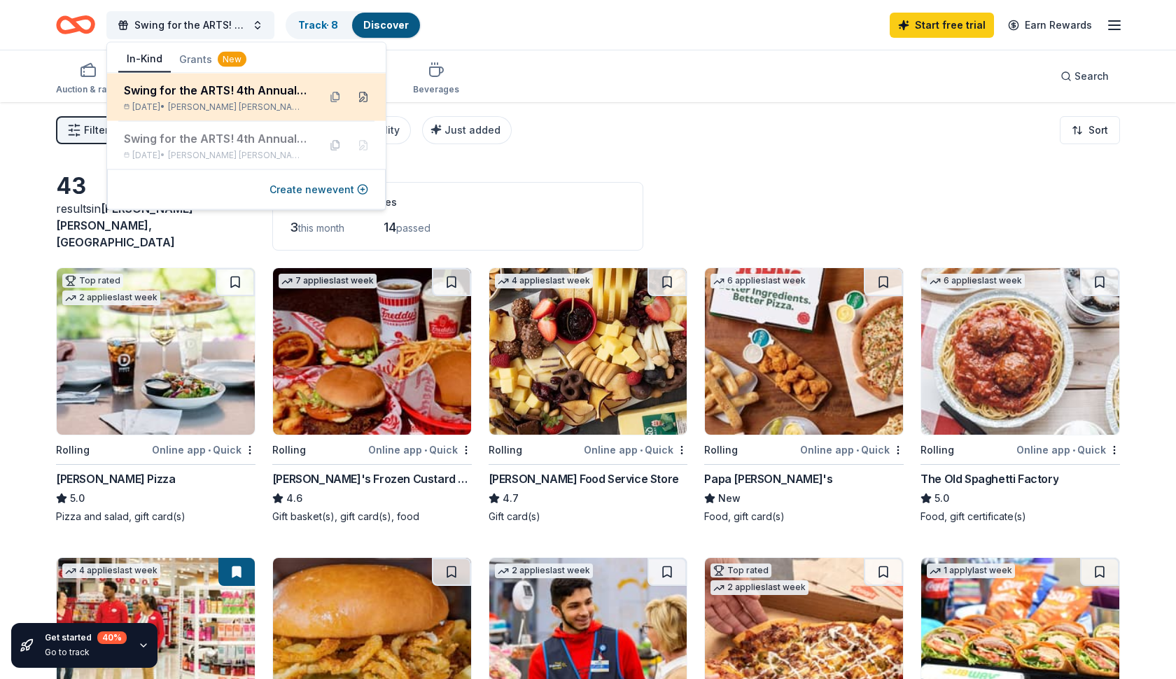
click at [365, 99] on button at bounding box center [363, 97] width 22 height 22
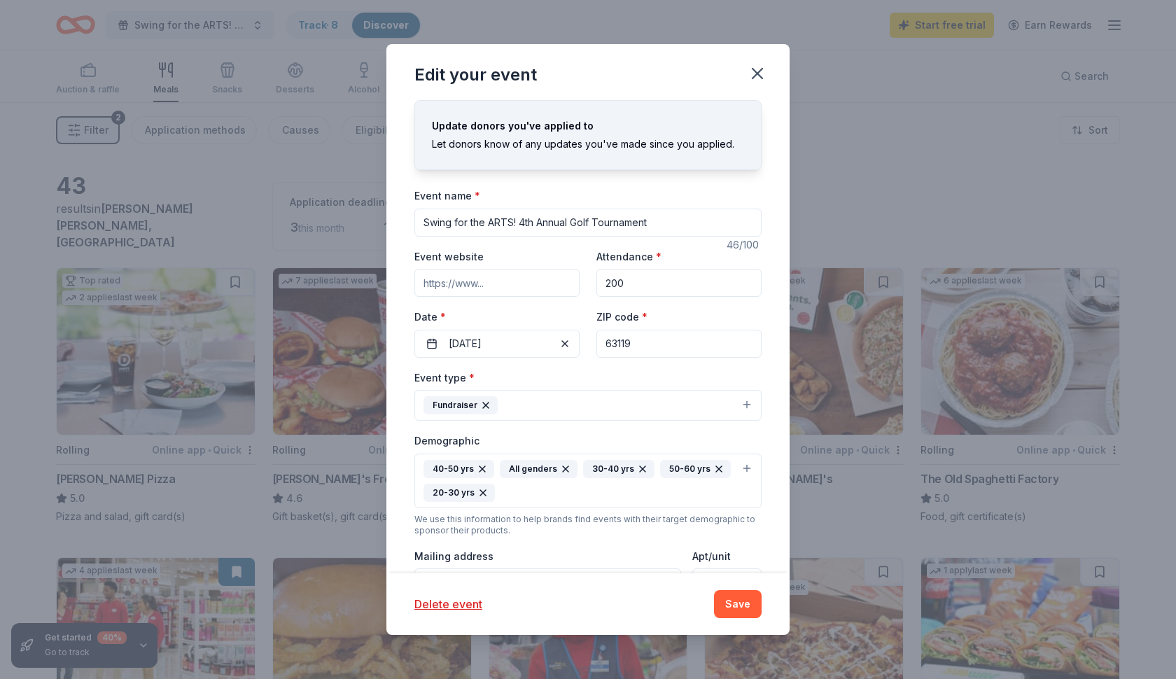
click at [525, 221] on input "Swing for the ARTS! 4th Annual Golf Tournament" at bounding box center [587, 223] width 347 height 28
type input "Swing for the ARTS! 5th Annual Golf Tournament"
click at [663, 176] on div "Update donors you've applied to Let donors know of any updates you've made sinc…" at bounding box center [587, 336] width 403 height 473
click at [741, 602] on button "Save" at bounding box center [738, 604] width 48 height 28
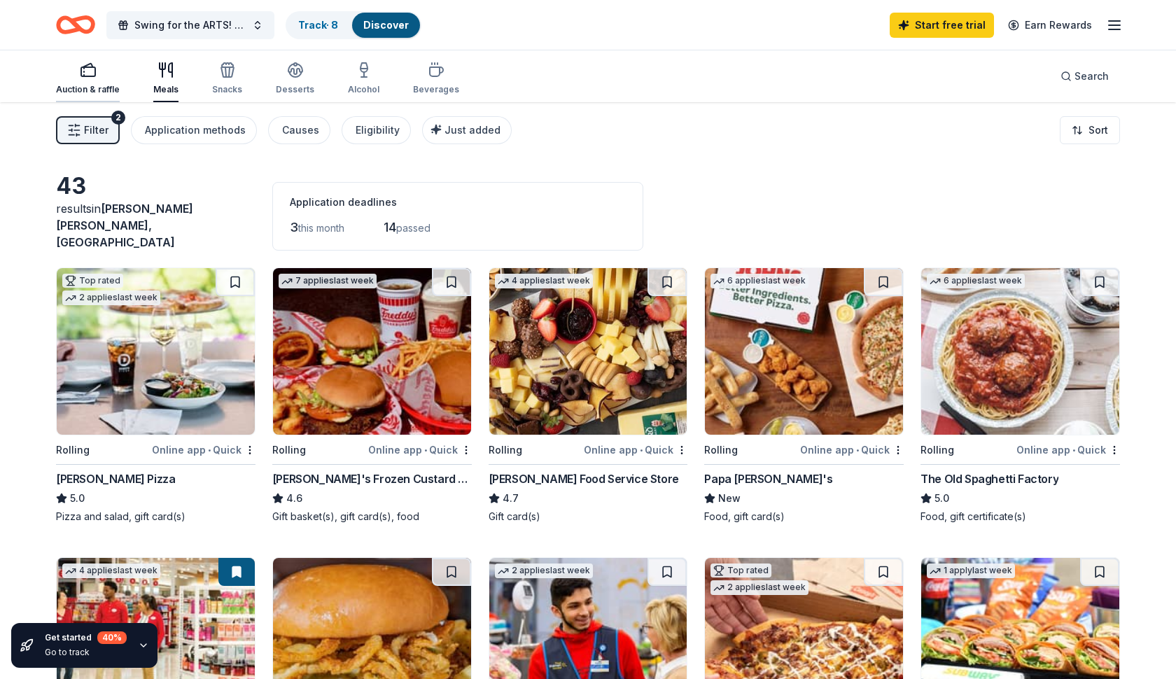
click at [80, 77] on icon "button" at bounding box center [88, 70] width 17 height 17
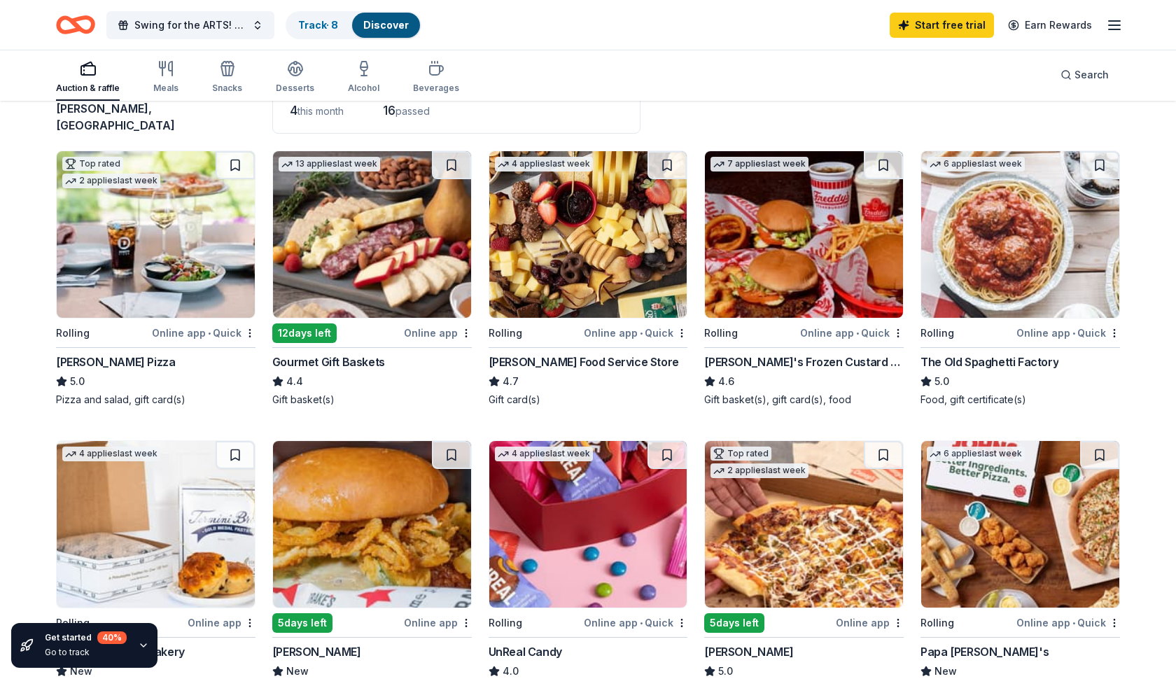
scroll to position [118, 0]
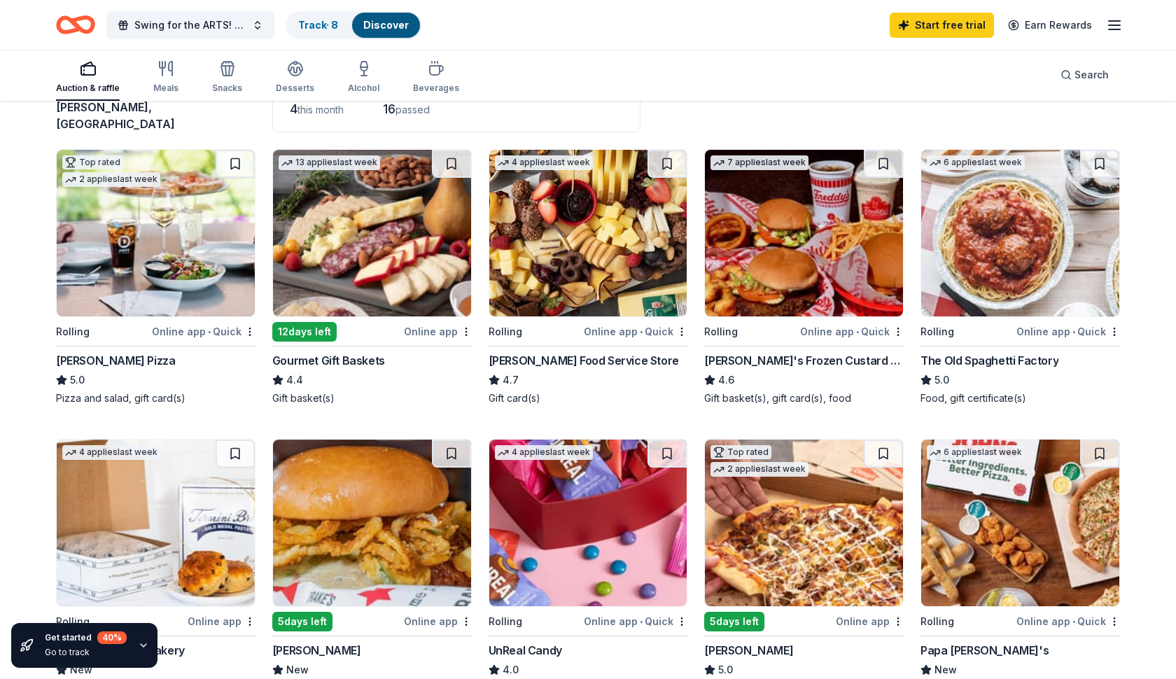
click at [73, 352] on div "Dewey's Pizza" at bounding box center [115, 360] width 119 height 17
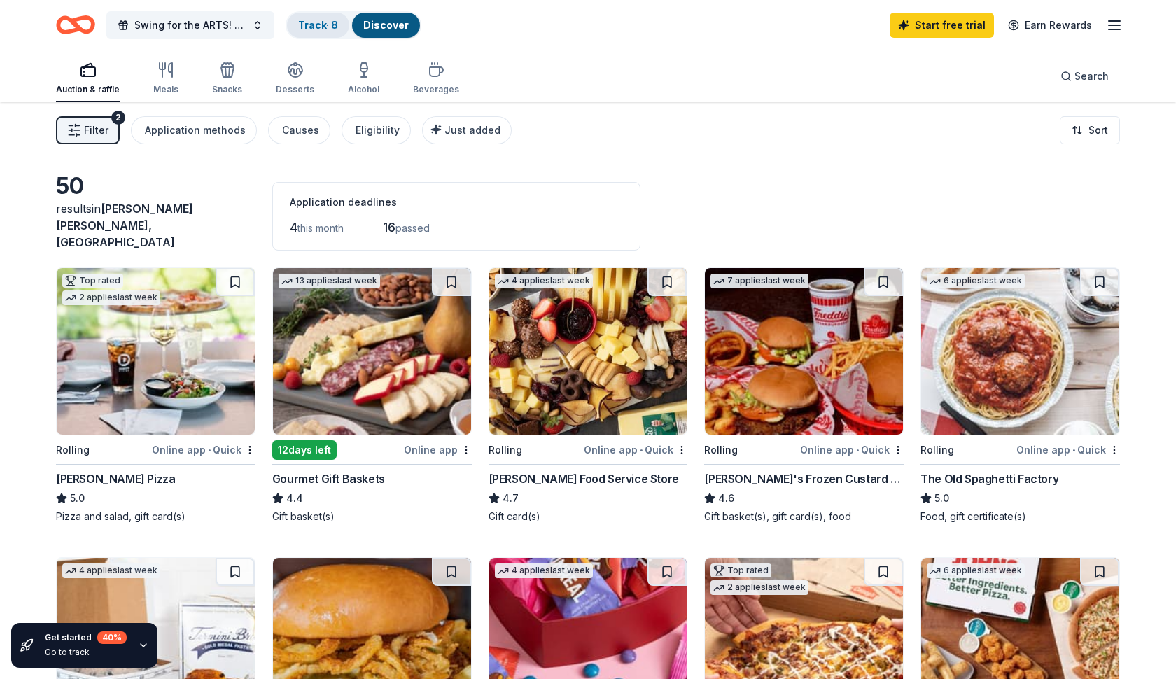
scroll to position [0, 0]
click at [318, 22] on link "Track · 8" at bounding box center [318, 25] width 40 height 12
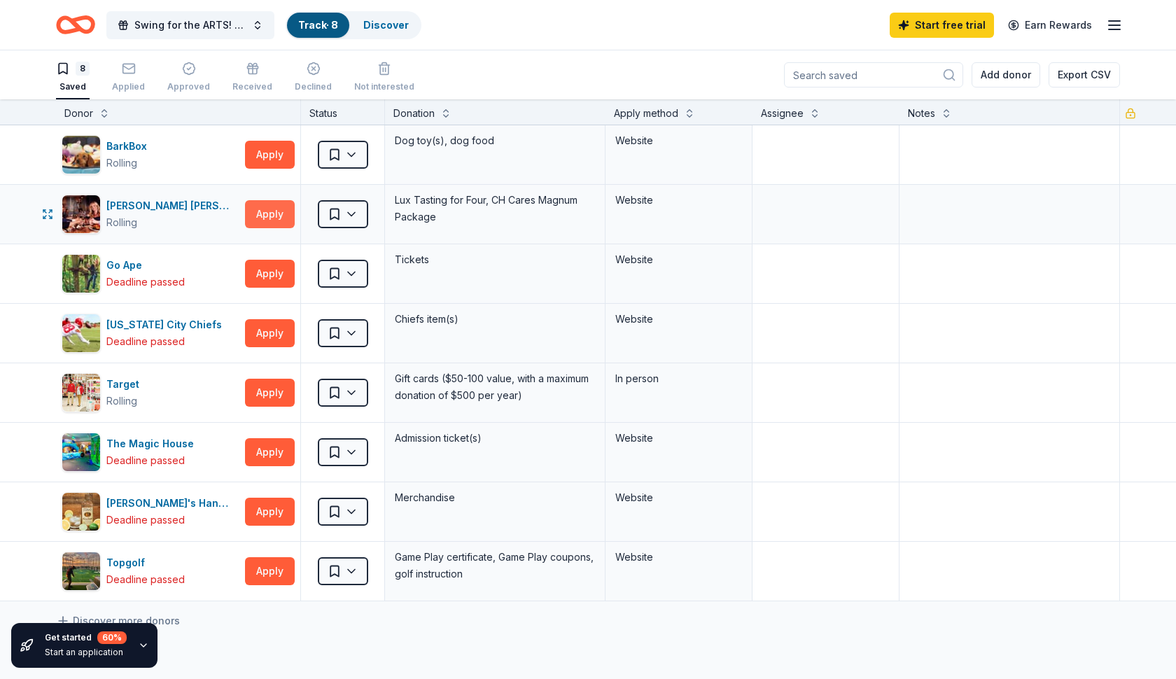
click at [272, 217] on button "Apply" at bounding box center [270, 214] width 50 height 28
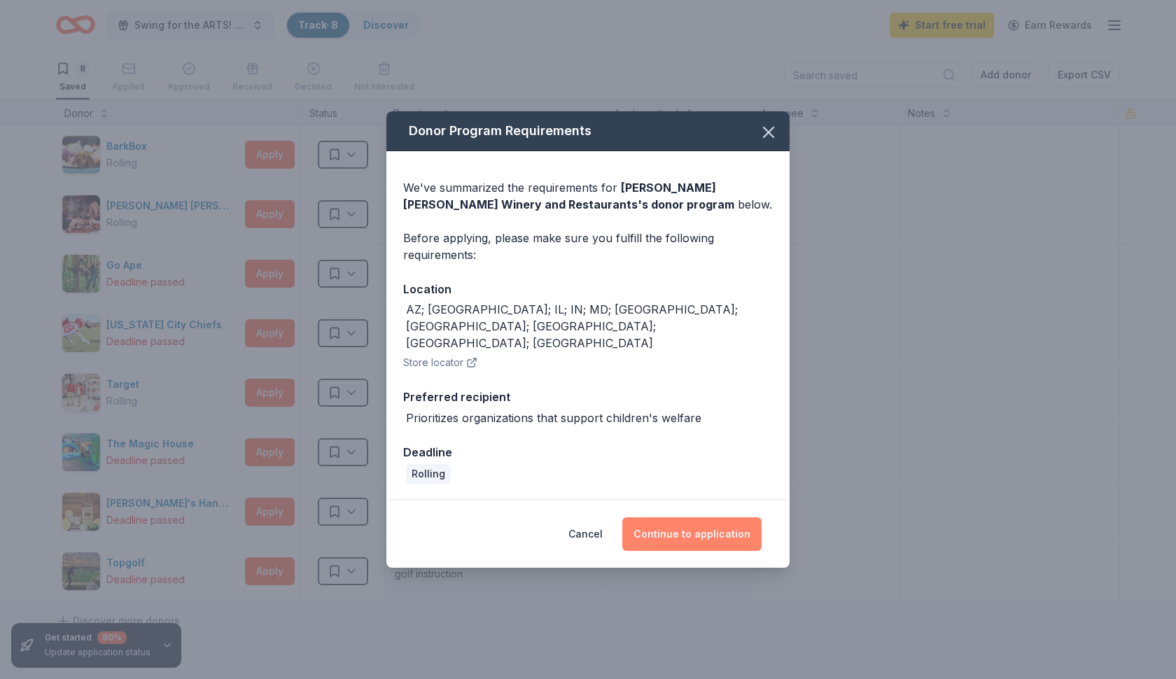
click at [694, 517] on button "Continue to application" at bounding box center [691, 534] width 139 height 34
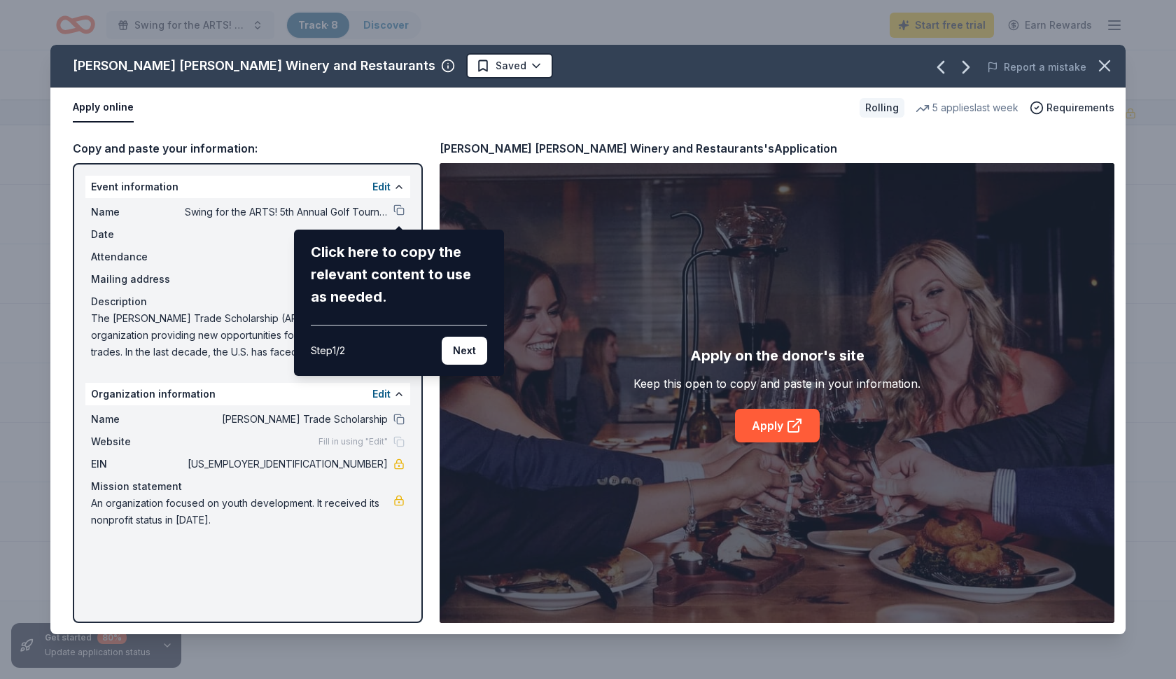
click at [468, 351] on button "Next" at bounding box center [465, 351] width 46 height 28
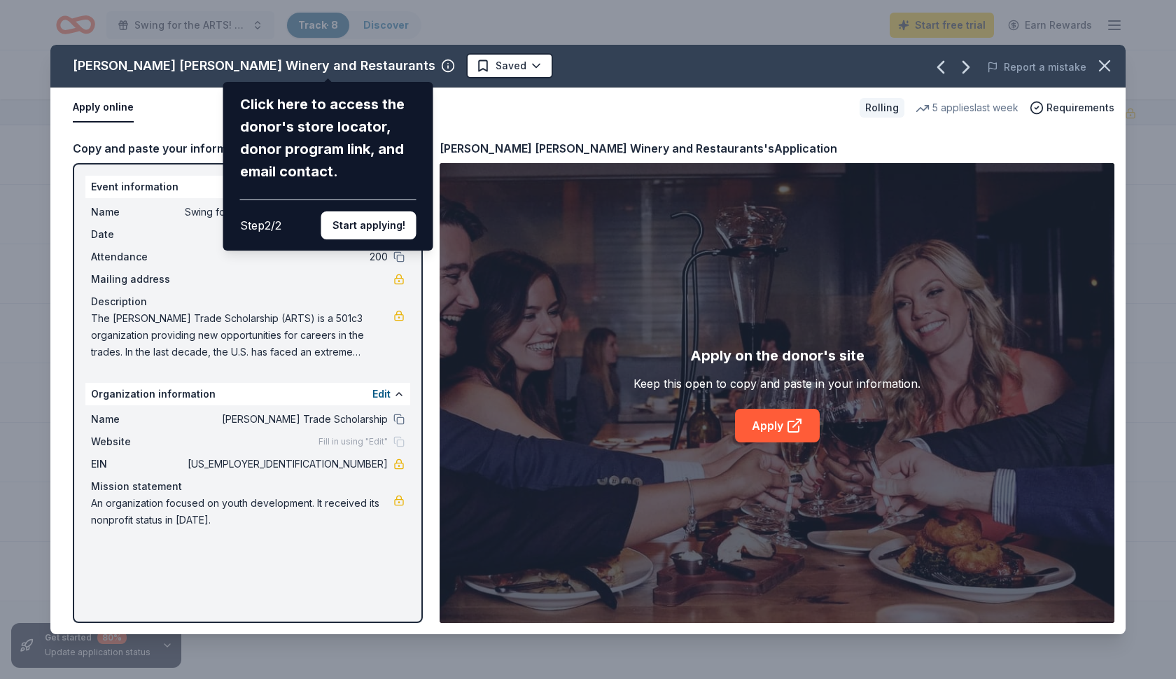
click at [338, 446] on div "Cooper's Hawk Winery and Restaurants Click here to access the donor's store loc…" at bounding box center [587, 340] width 1075 height 590
click at [402, 442] on div "Cooper's Hawk Winery and Restaurants Click here to access the donor's store loc…" at bounding box center [587, 340] width 1075 height 590
click at [384, 398] on div "Cooper's Hawk Winery and Restaurants Click here to access the donor's store loc…" at bounding box center [587, 340] width 1075 height 590
drag, startPoint x: 376, startPoint y: 386, endPoint x: 380, endPoint y: 394, distance: 9.4
click at [376, 386] on div "Cooper's Hawk Winery and Restaurants Click here to access the donor's store loc…" at bounding box center [587, 340] width 1075 height 590
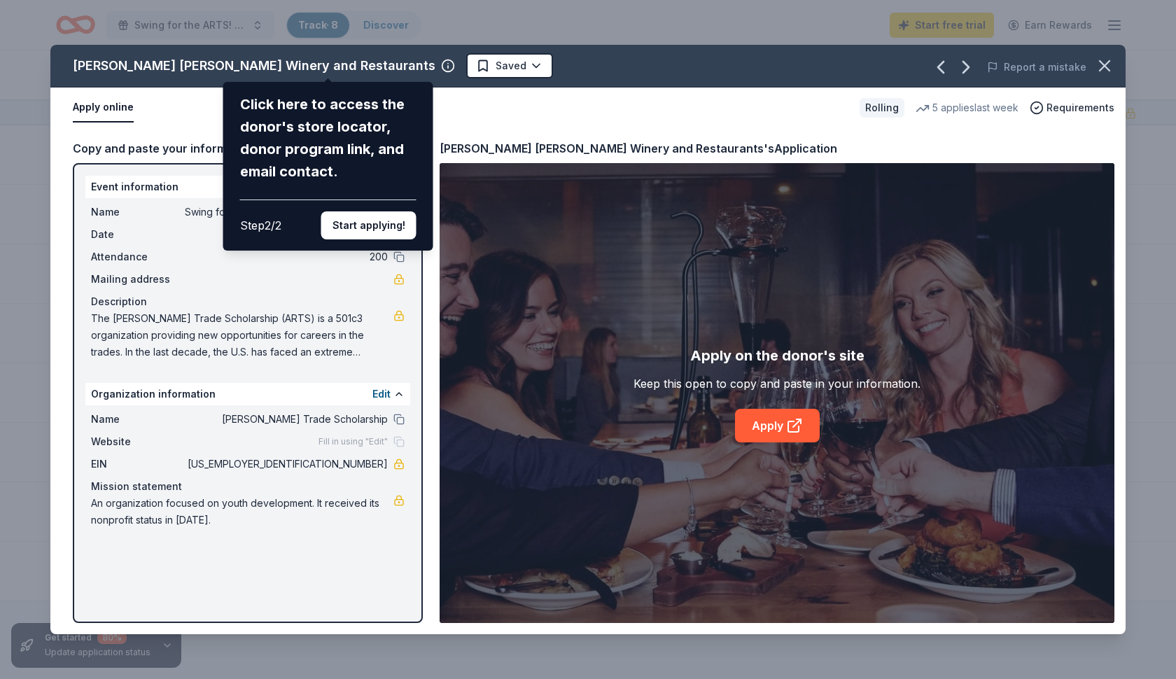
click at [382, 396] on div "Cooper's Hawk Winery and Restaurants Click here to access the donor's store loc…" at bounding box center [587, 340] width 1075 height 590
drag, startPoint x: 400, startPoint y: 392, endPoint x: 407, endPoint y: 365, distance: 27.7
click at [400, 392] on div "Cooper's Hawk Winery and Restaurants Click here to access the donor's store loc…" at bounding box center [587, 340] width 1075 height 590
click at [308, 256] on div "Cooper's Hawk Winery and Restaurants Click here to access the donor's store loc…" at bounding box center [587, 340] width 1075 height 590
click at [259, 509] on div "Cooper's Hawk Winery and Restaurants Click here to access the donor's store loc…" at bounding box center [587, 340] width 1075 height 590
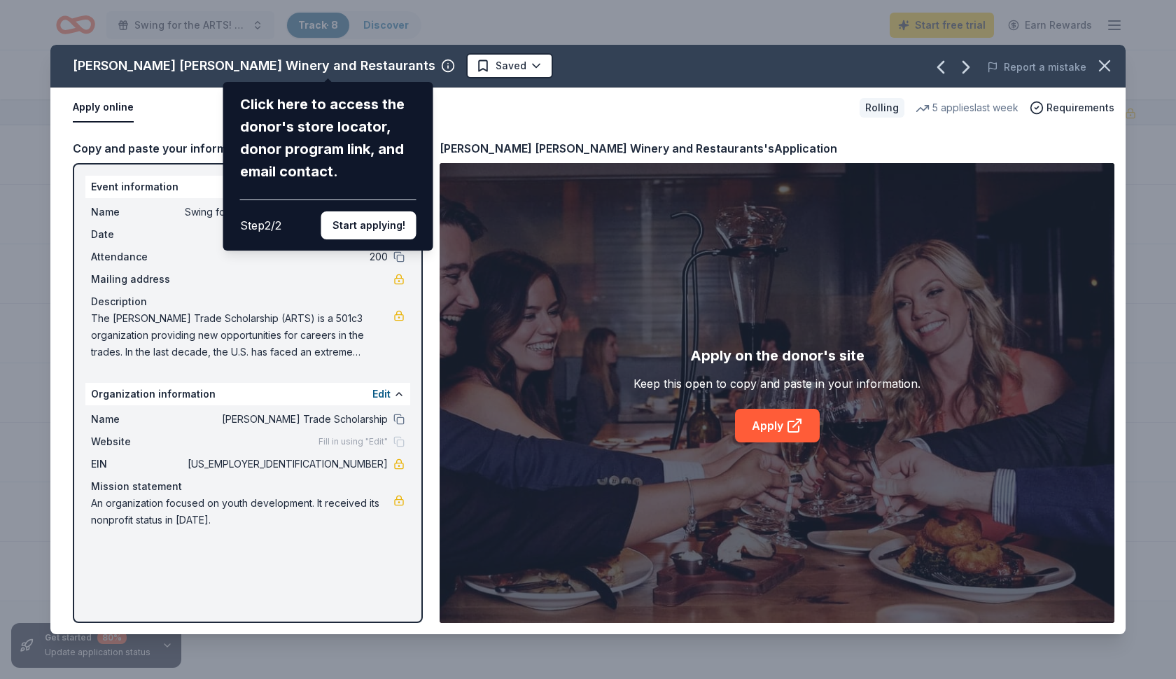
click at [363, 211] on button "Start applying!" at bounding box center [368, 225] width 95 height 28
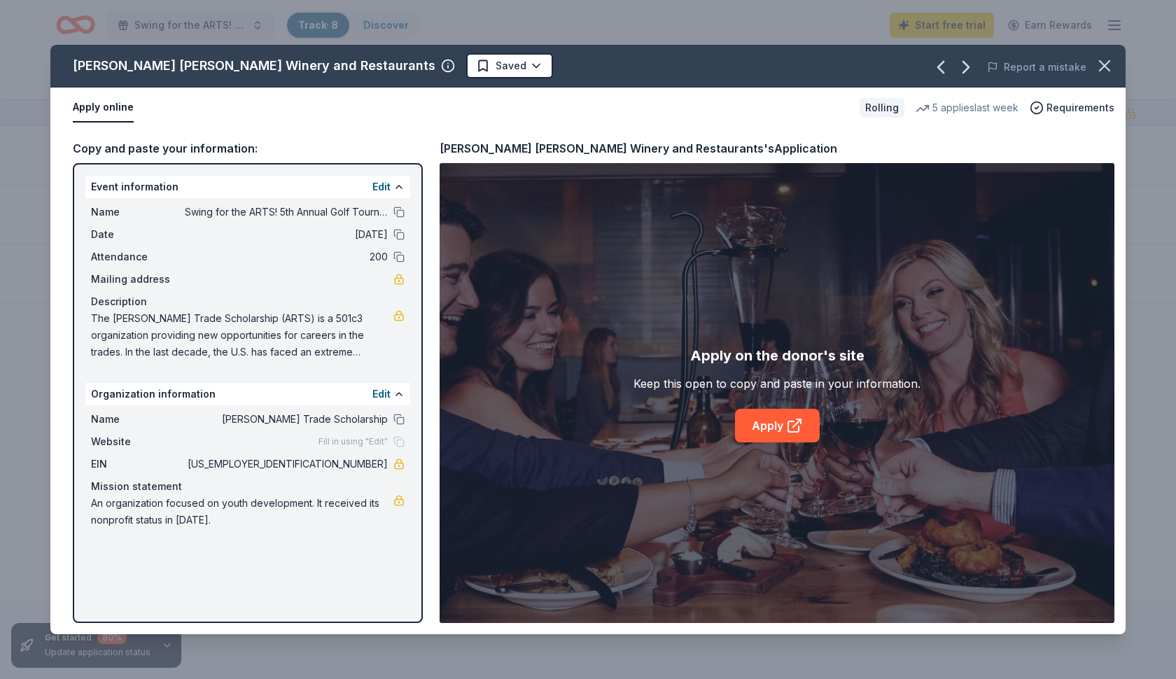
click at [385, 186] on div "Cooper's Hawk Winery and Restaurants Saved Report a mistake Apply online Rollin…" at bounding box center [587, 340] width 1075 height 590
click at [399, 186] on button at bounding box center [398, 186] width 11 height 11
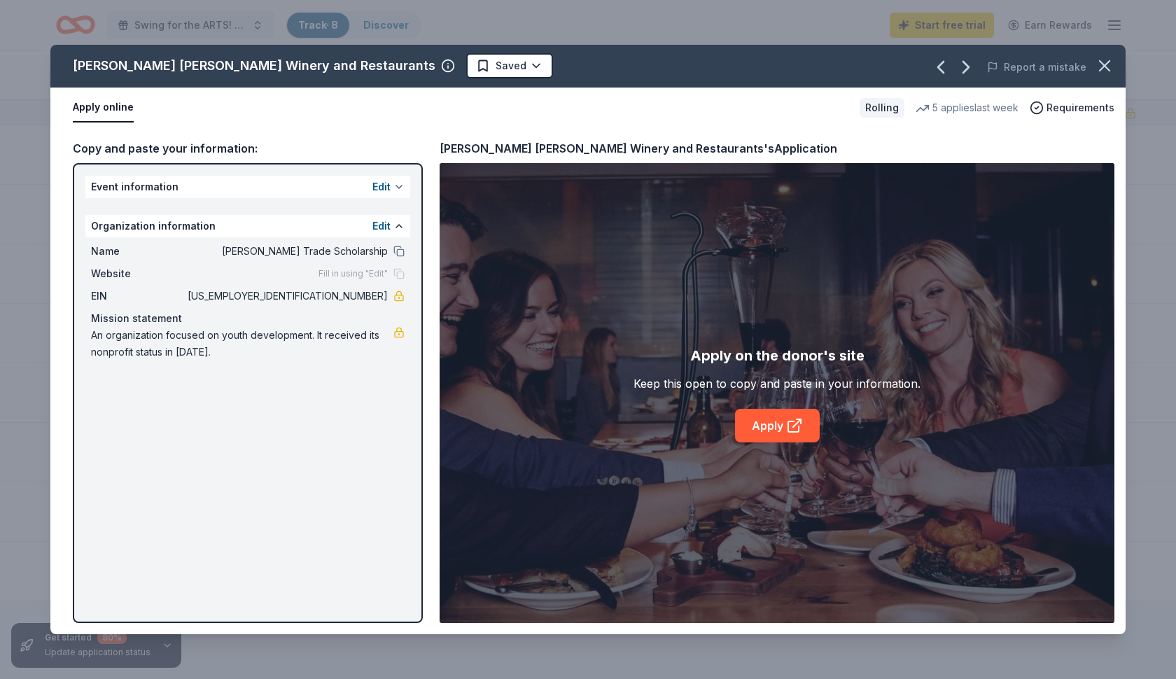
click at [399, 186] on button at bounding box center [398, 186] width 11 height 11
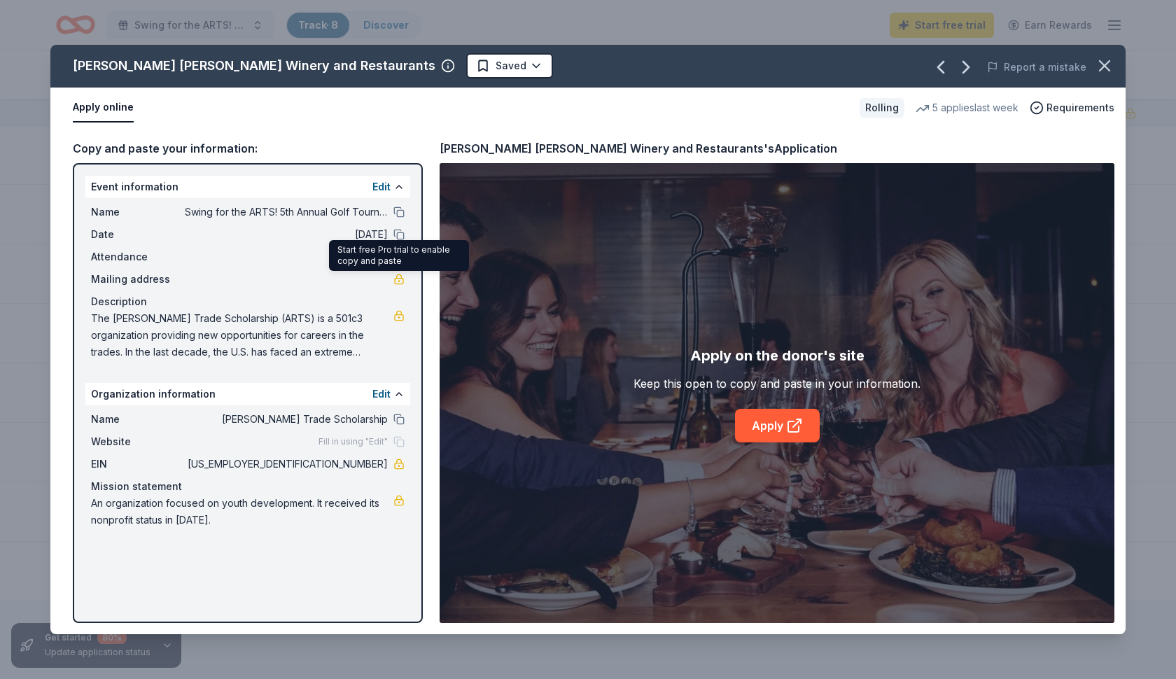
click at [403, 281] on link at bounding box center [398, 279] width 11 height 11
click at [406, 442] on div "Name Andy Rice Trade Scholarship Website Fill in using "Edit" EIN 87-2749911 Mi…" at bounding box center [247, 469] width 325 height 129
click at [396, 442] on div "Fill in using "Edit"" at bounding box center [362, 441] width 86 height 11
click at [384, 397] on button "Edit" at bounding box center [381, 394] width 18 height 17
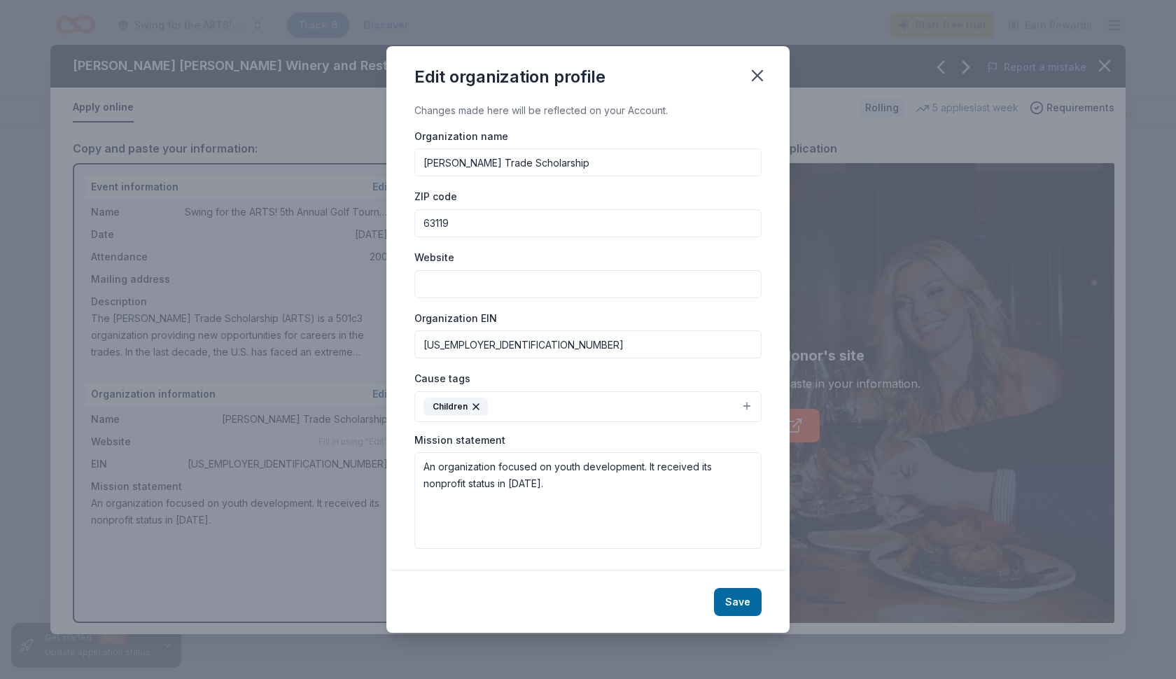
click at [456, 280] on input "Website" at bounding box center [587, 284] width 347 height 28
type input "[DOMAIN_NAME]"
click at [540, 403] on button "Children" at bounding box center [587, 406] width 347 height 31
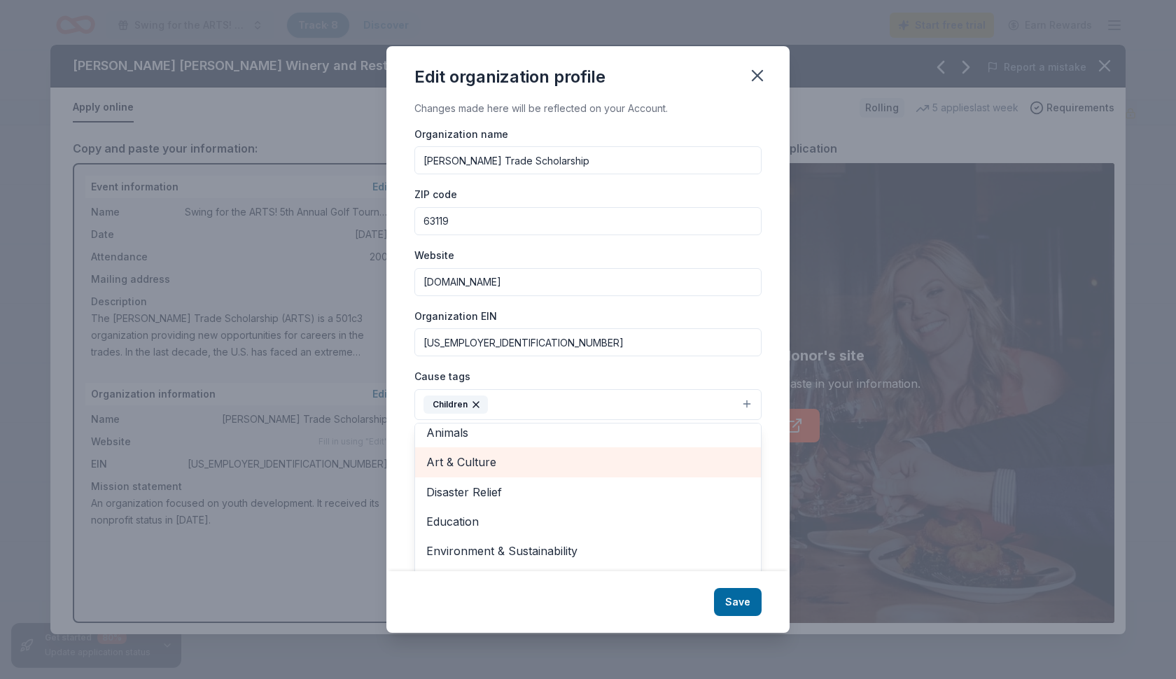
scroll to position [13, 0]
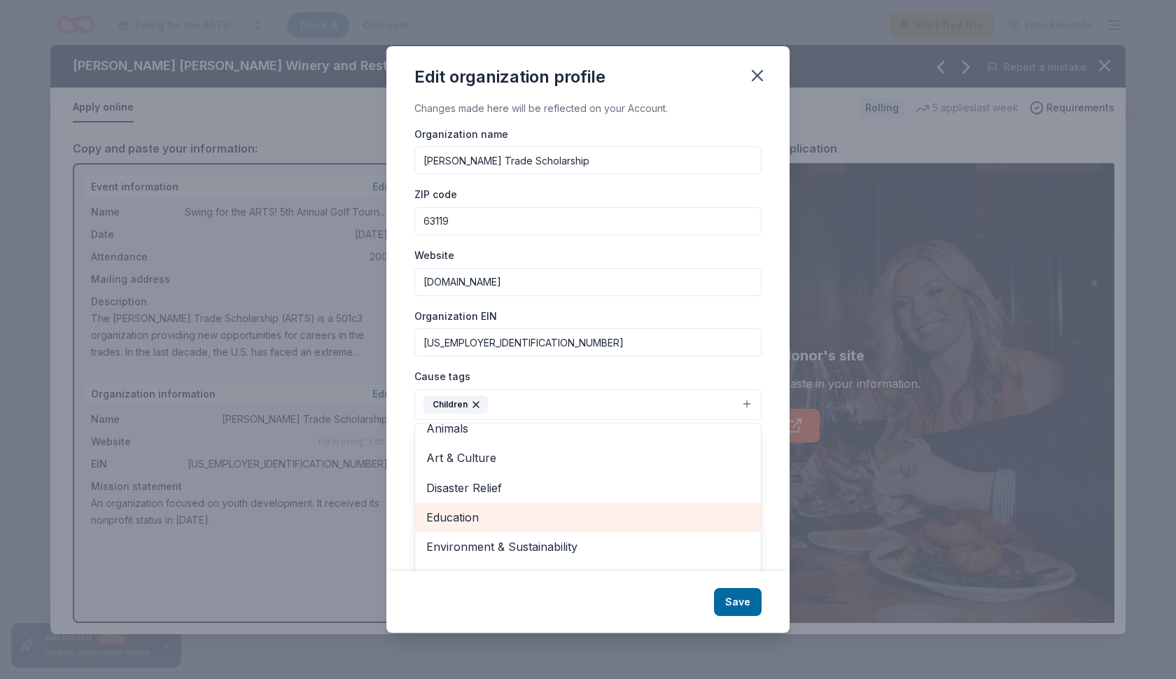
click at [481, 510] on span "Education" at bounding box center [587, 517] width 323 height 18
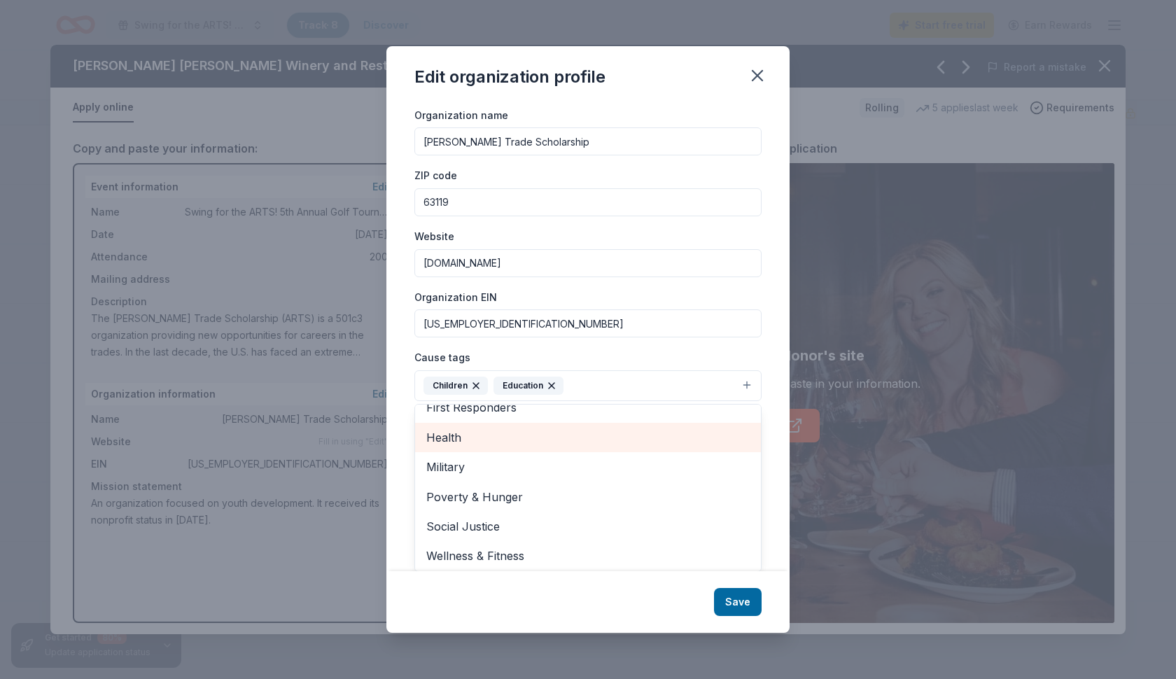
scroll to position [22, 0]
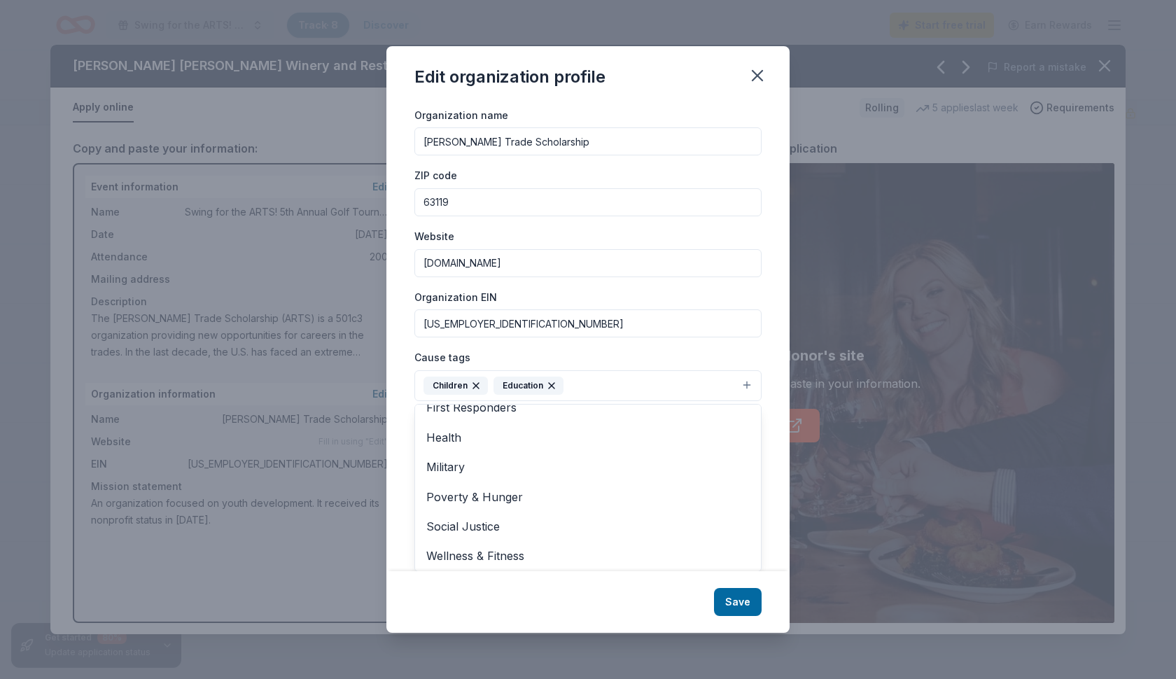
click at [397, 435] on div "Changes made here will be reflected on your Account. Organization name Andy Ric…" at bounding box center [587, 337] width 403 height 470
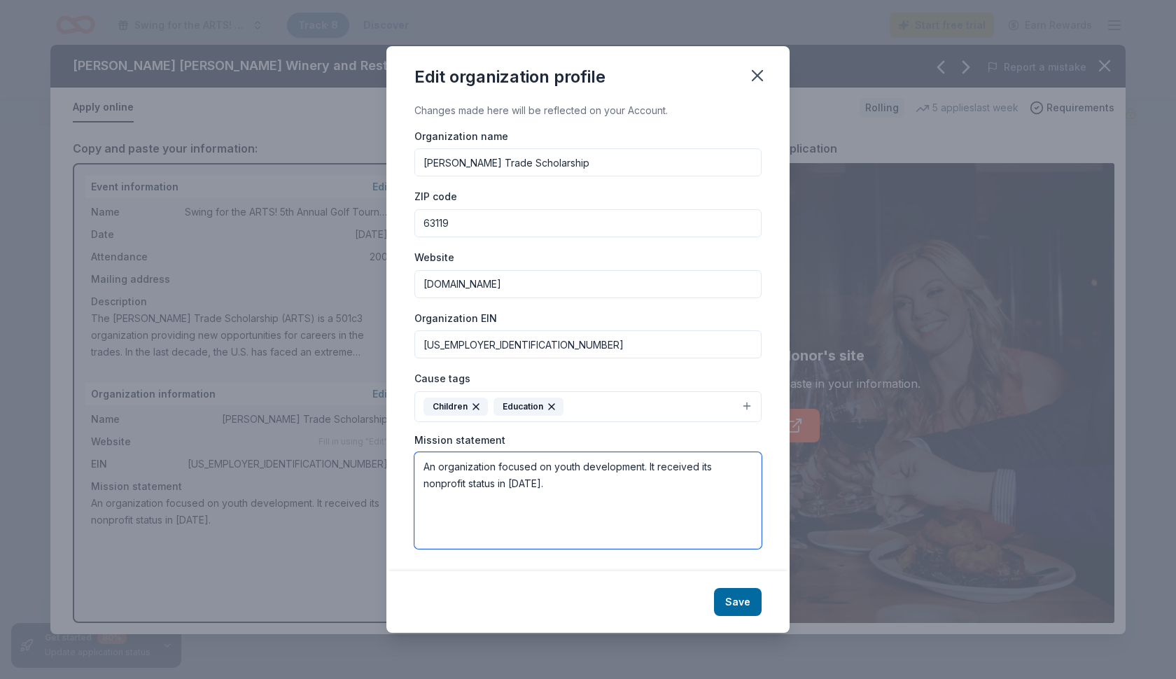
drag, startPoint x: 436, startPoint y: 479, endPoint x: 406, endPoint y: 461, distance: 35.2
click at [409, 461] on div "Changes made here will be reflected on your Account. Organization name Andy Ric…" at bounding box center [587, 337] width 403 height 470
paste textarea "The [PERSON_NAME] Trade Scholarship (ARTS) is a 501c3 organization providing ne…"
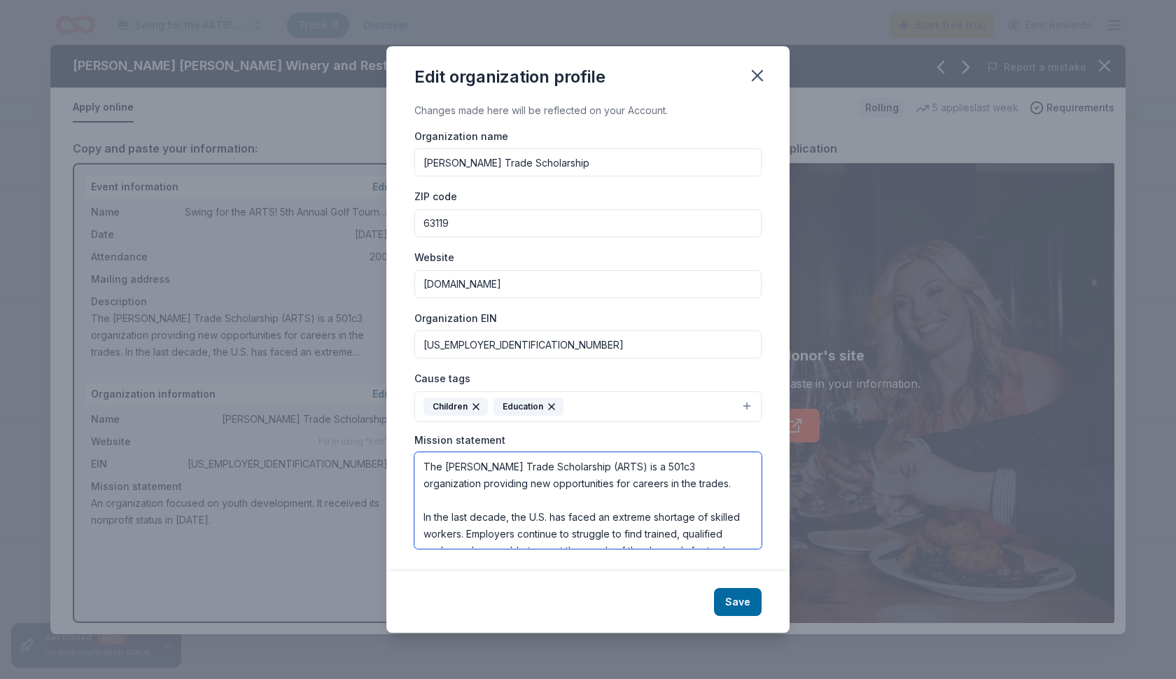
scroll to position [151, 0]
type textarea "The [PERSON_NAME] Trade Scholarship (ARTS) is a 501c3 organization providing ne…"
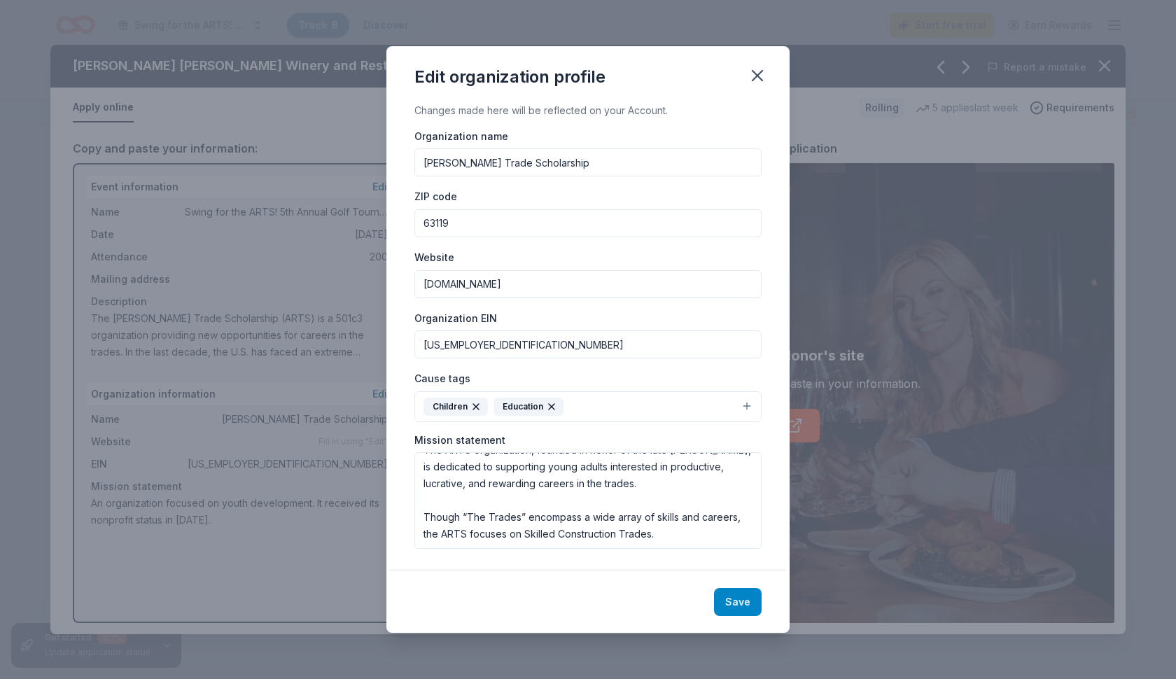
click at [751, 594] on button "Save" at bounding box center [738, 602] width 48 height 28
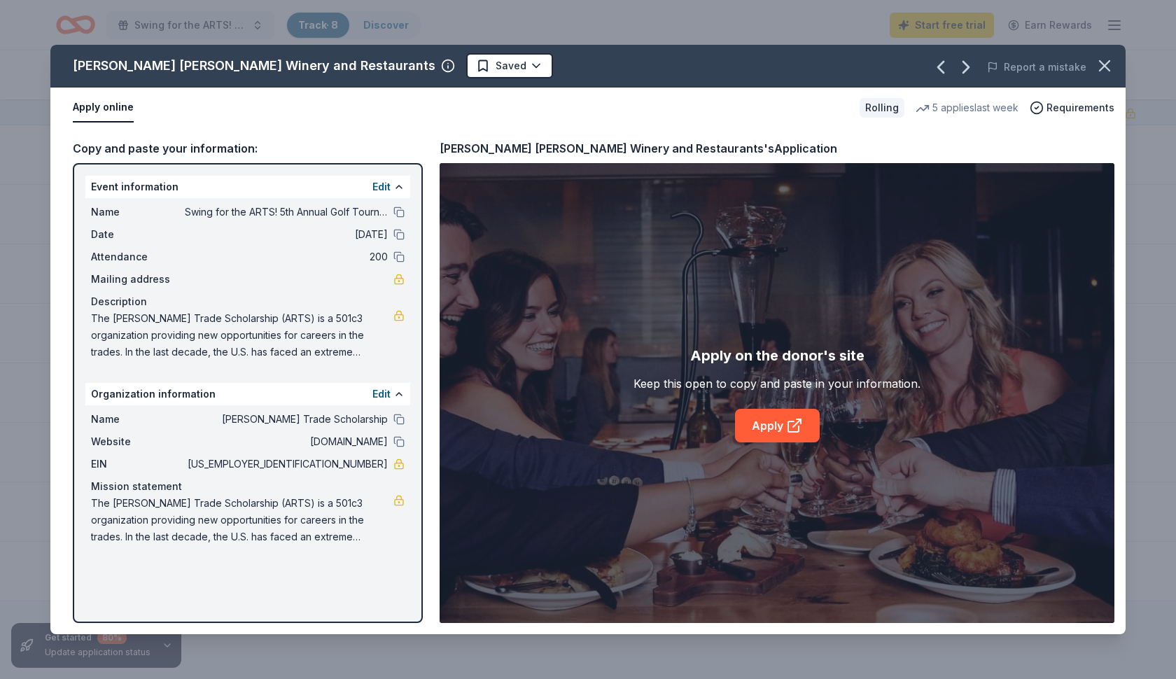
click at [741, 604] on div "Apply on the donor's site Keep this open to copy and paste in your information.…" at bounding box center [777, 393] width 675 height 460
click at [774, 419] on link "Apply" at bounding box center [777, 426] width 85 height 34
click at [364, 67] on html "Swing for the ARTS! 5th Annual Golf Tournament Track · 8 Discover Start free tr…" at bounding box center [588, 339] width 1176 height 679
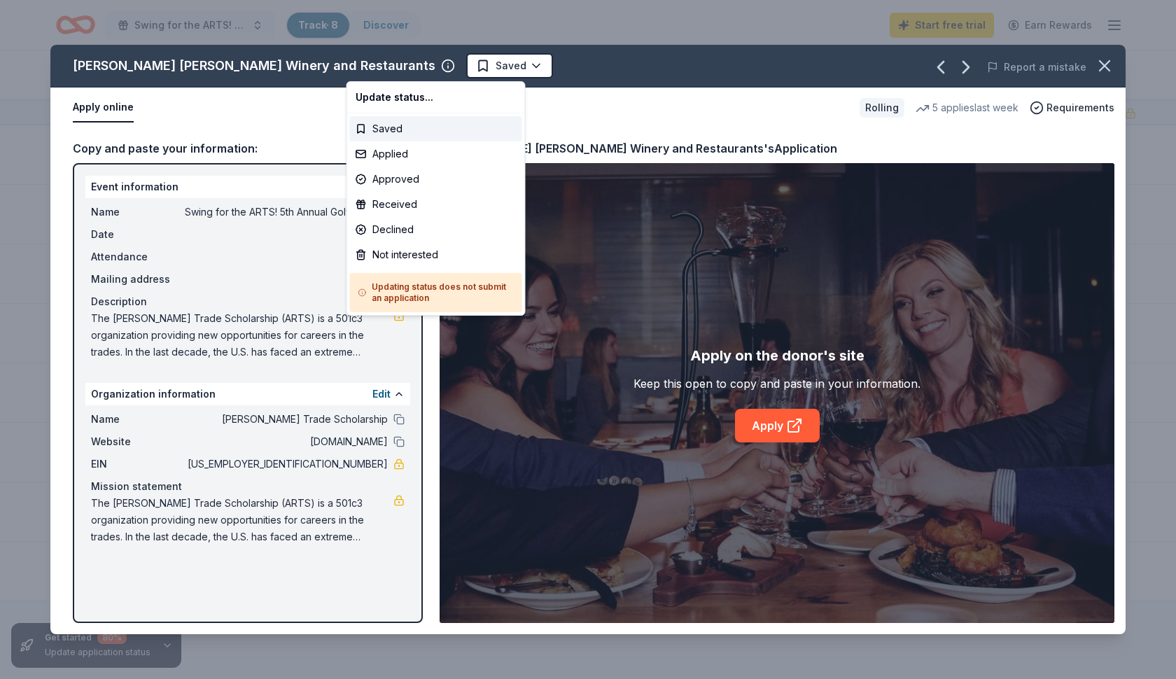
click at [626, 106] on html "Swing for the ARTS! 5th Annual Golf Tournament Track · 8 Discover Start free tr…" at bounding box center [588, 339] width 1176 height 679
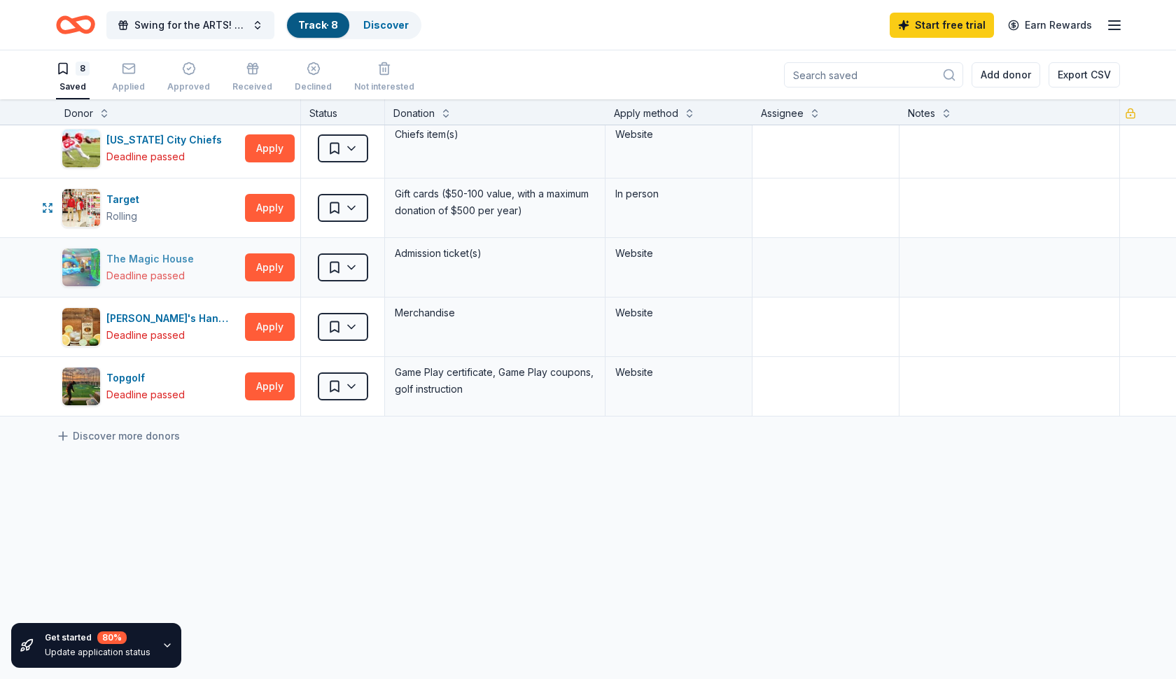
scroll to position [185, 0]
click at [132, 391] on div "Deadline passed" at bounding box center [145, 394] width 78 height 17
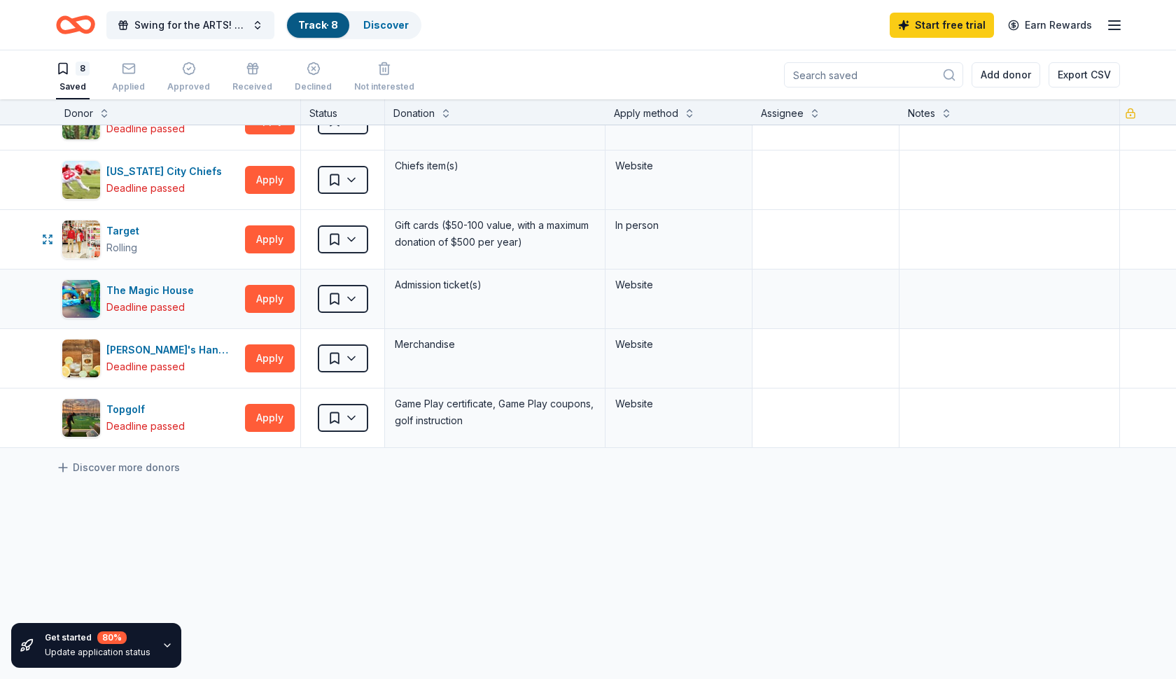
scroll to position [168, 0]
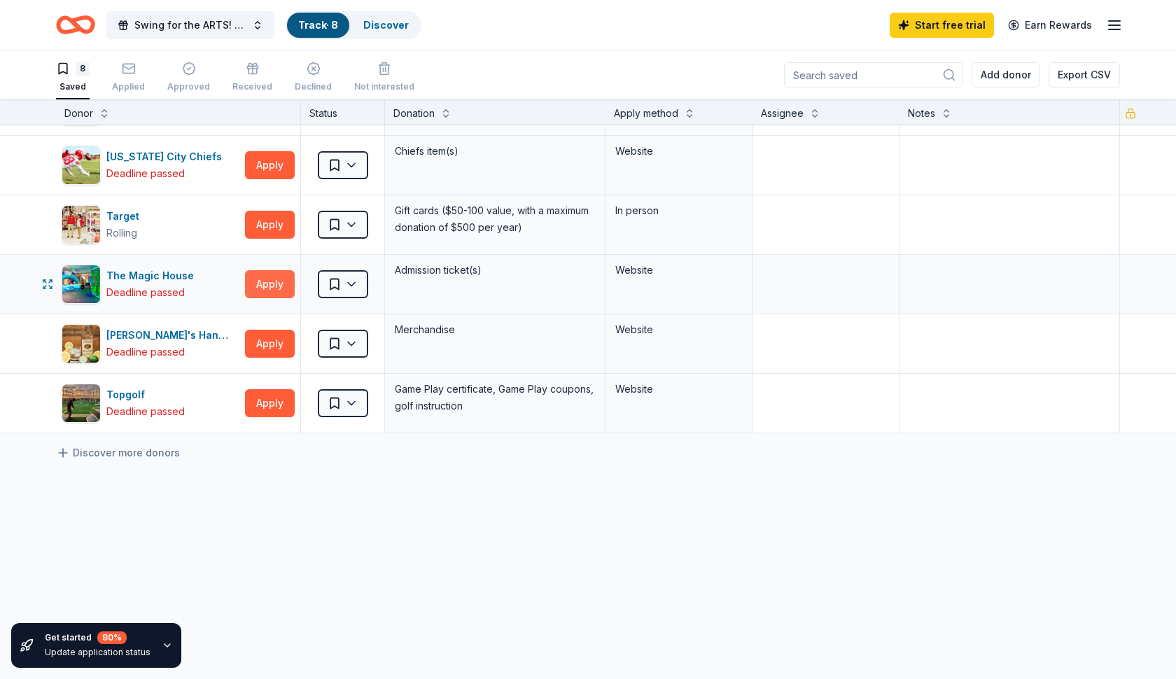
click at [268, 281] on button "Apply" at bounding box center [270, 284] width 50 height 28
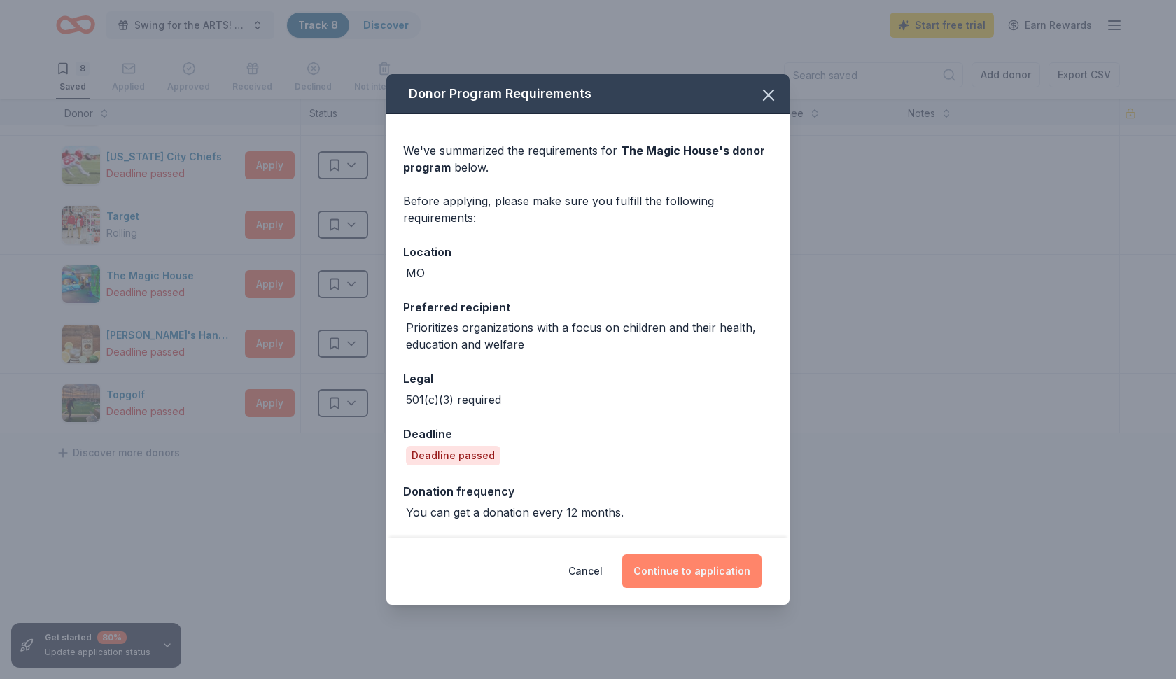
click at [727, 563] on button "Continue to application" at bounding box center [691, 572] width 139 height 34
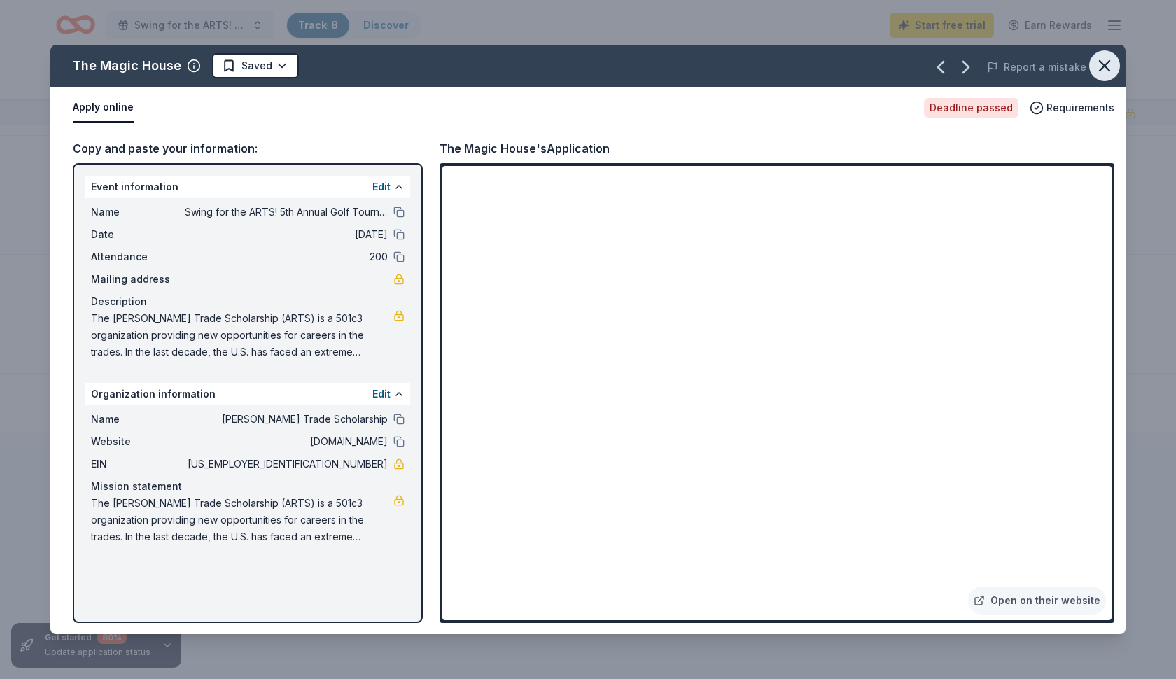
click at [1101, 61] on icon "button" at bounding box center [1105, 66] width 20 height 20
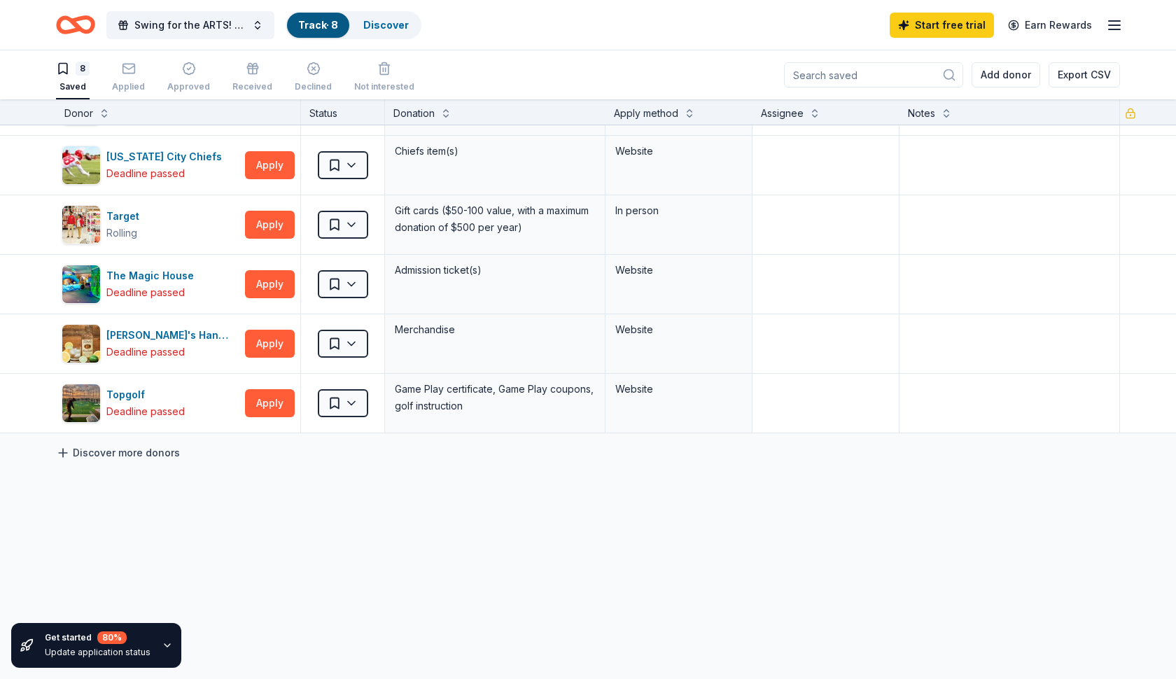
click at [146, 454] on link "Discover more donors" at bounding box center [118, 453] width 124 height 17
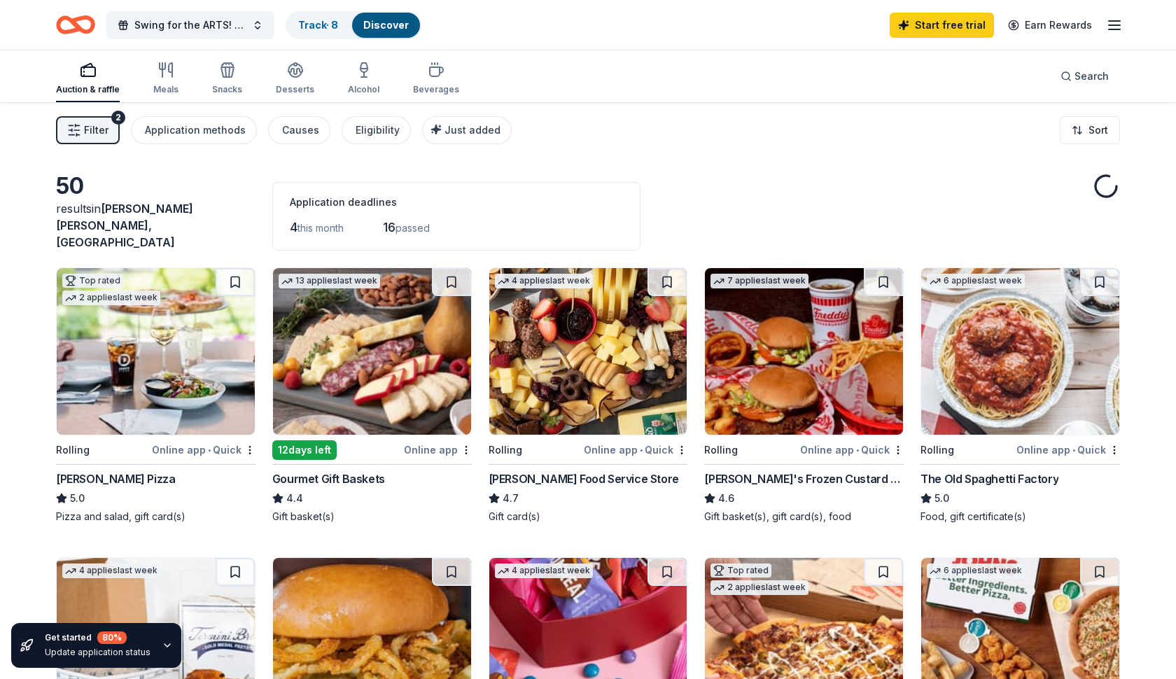
click at [644, 105] on div "Filter 2 Application methods Causes Eligibility Just added Sort" at bounding box center [588, 130] width 1176 height 56
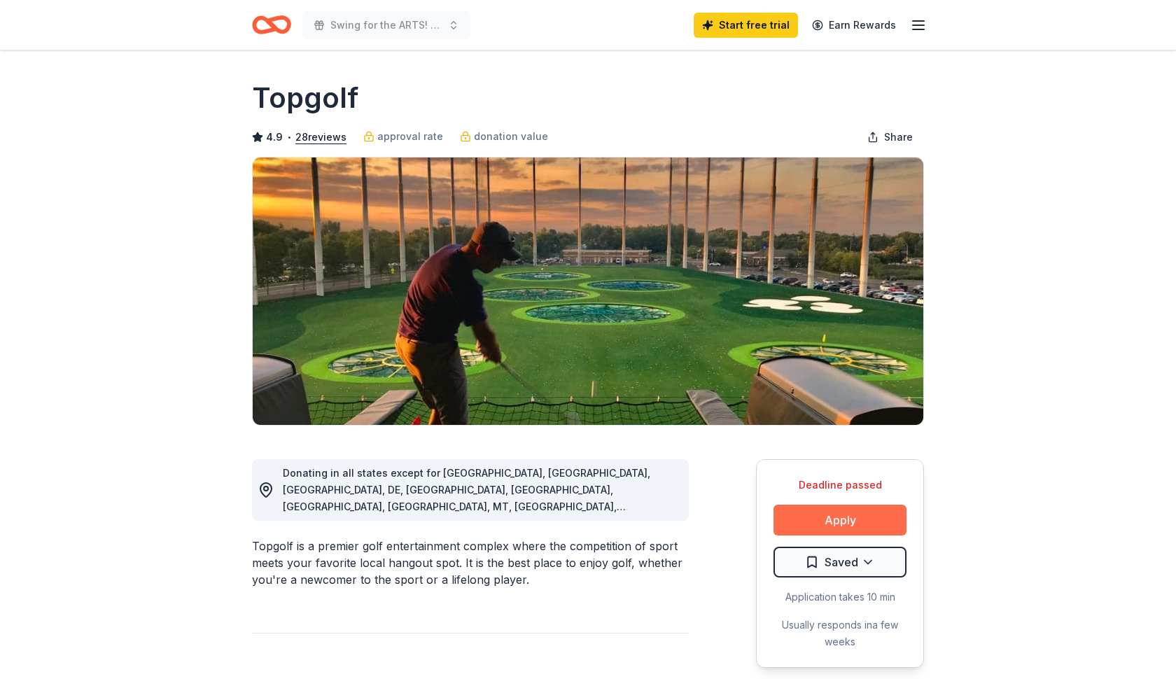
click at [821, 524] on button "Apply" at bounding box center [840, 520] width 133 height 31
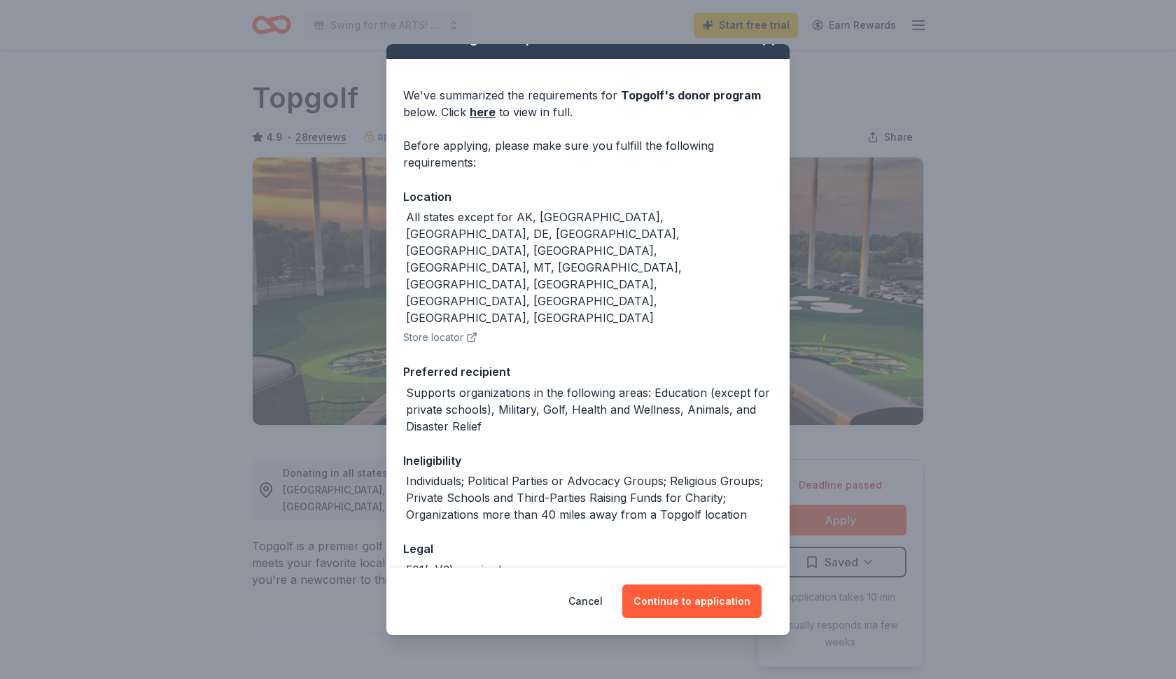
scroll to position [25, 0]
click at [730, 604] on button "Continue to application" at bounding box center [691, 602] width 139 height 34
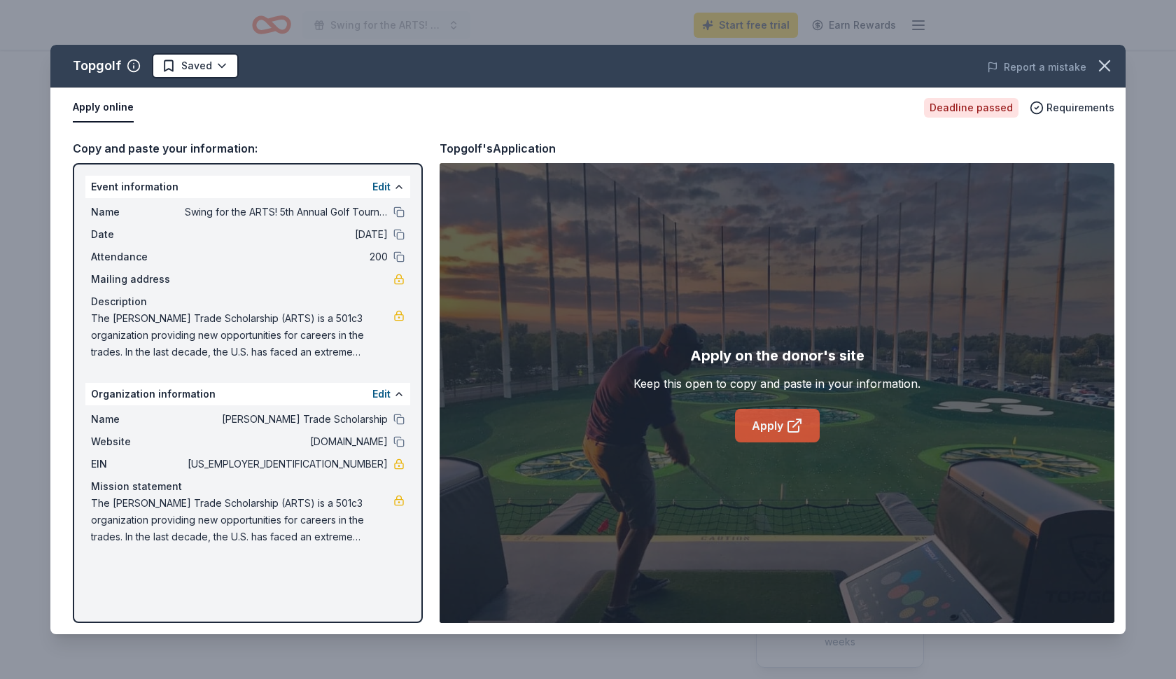
click at [765, 428] on link "Apply" at bounding box center [777, 426] width 85 height 34
